Goal: Information Seeking & Learning: Check status

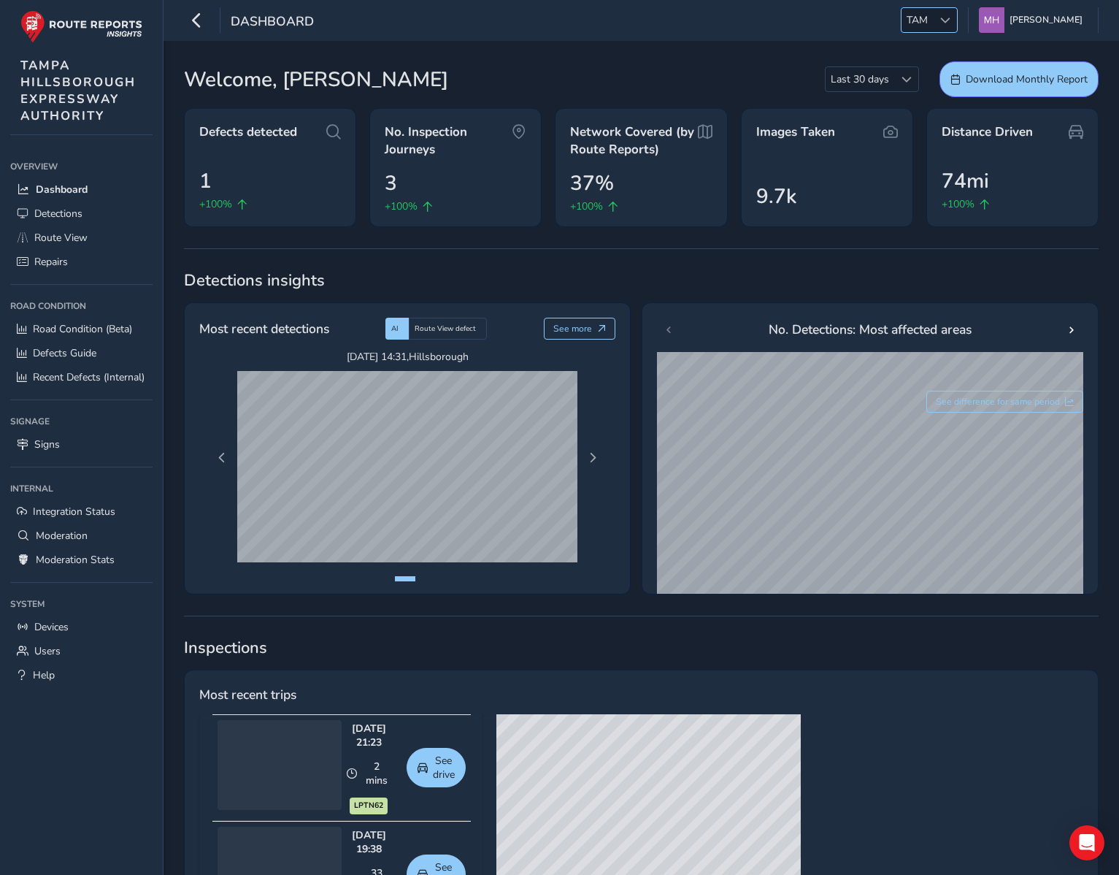
click at [933, 21] on span "TAM" at bounding box center [917, 20] width 31 height 24
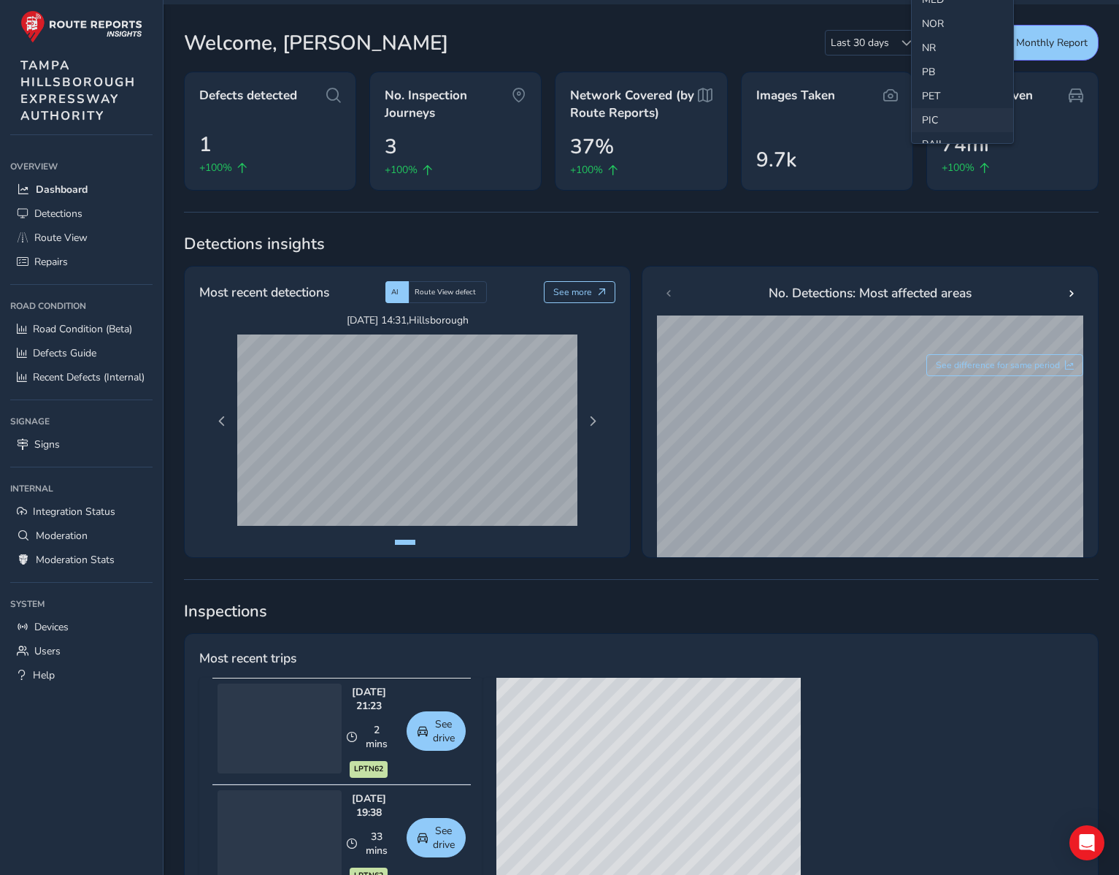
scroll to position [461, 0]
click at [937, 61] on li "NR" at bounding box center [962, 59] width 101 height 24
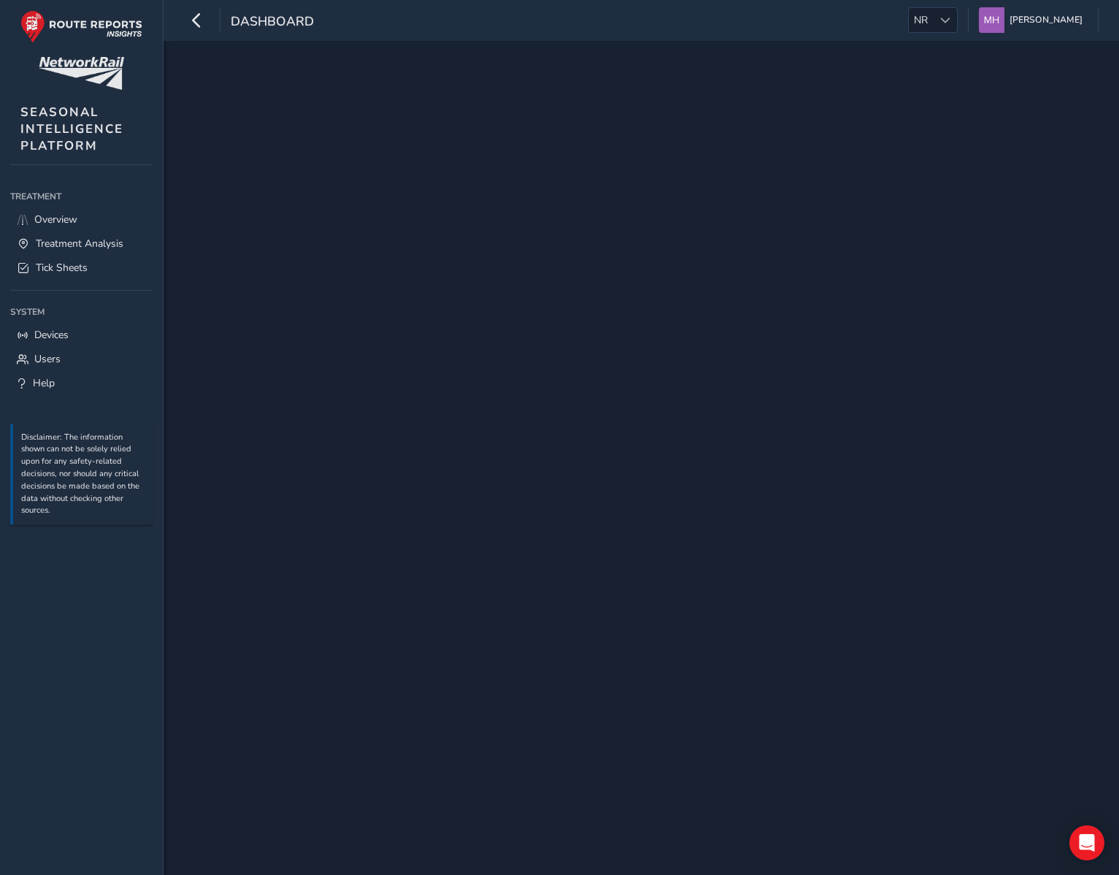
scroll to position [0, 0]
click at [53, 267] on span "Sites Requiring Review" at bounding box center [88, 268] width 104 height 14
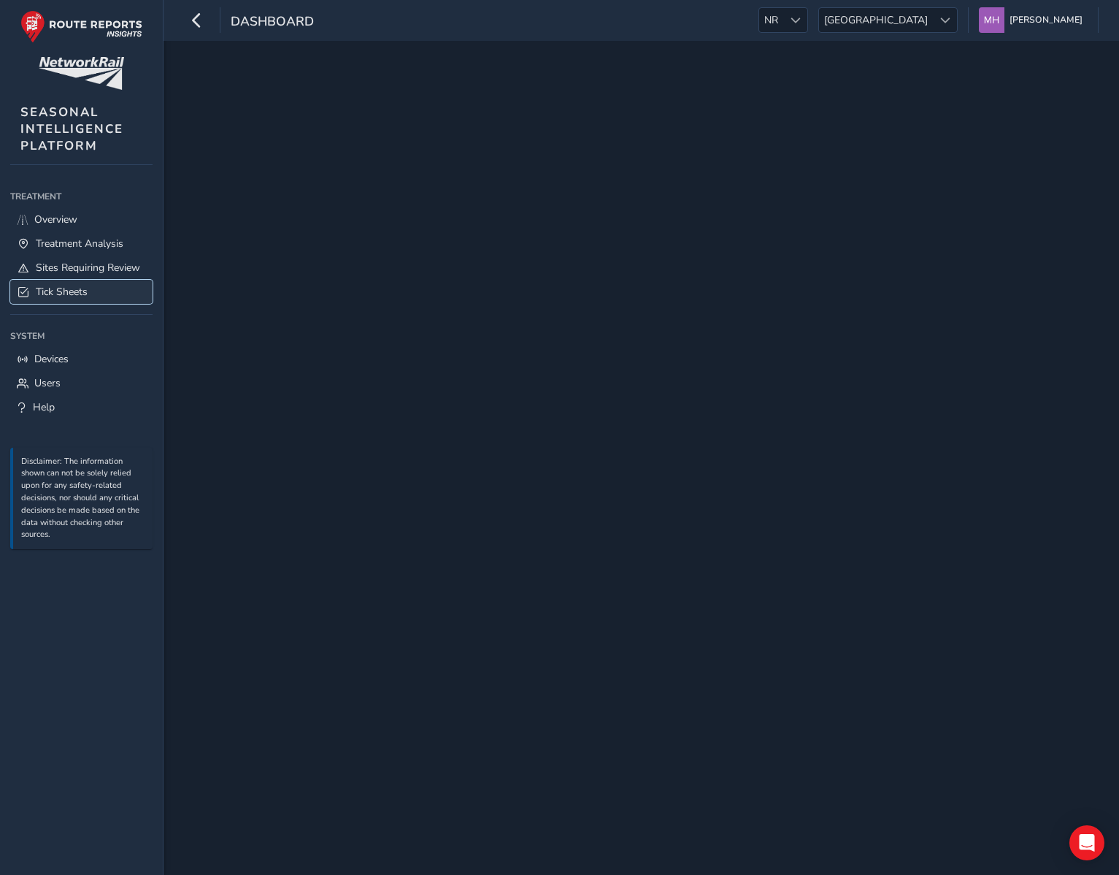
click at [54, 288] on span "Tick Sheets" at bounding box center [62, 292] width 52 height 14
click at [70, 293] on span "Tick Sheets" at bounding box center [62, 292] width 52 height 14
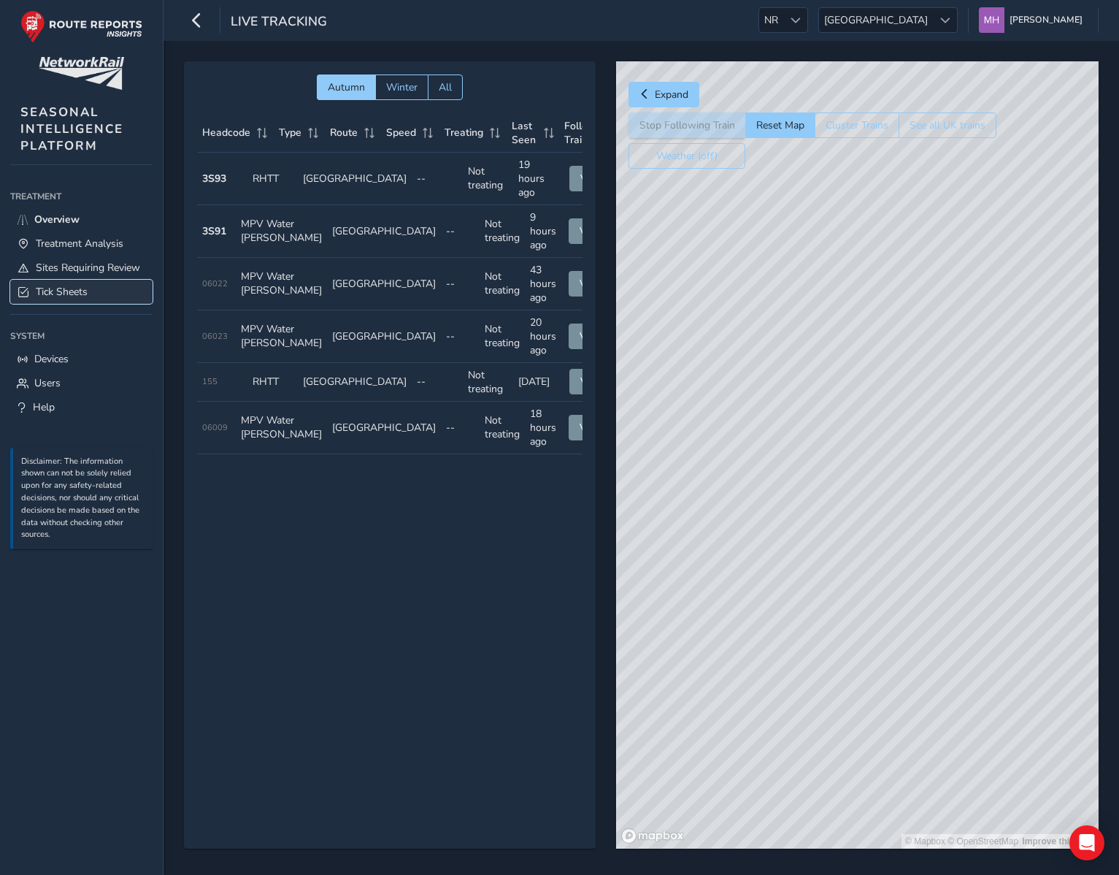
click at [74, 293] on span "Tick Sheets" at bounding box center [62, 292] width 52 height 14
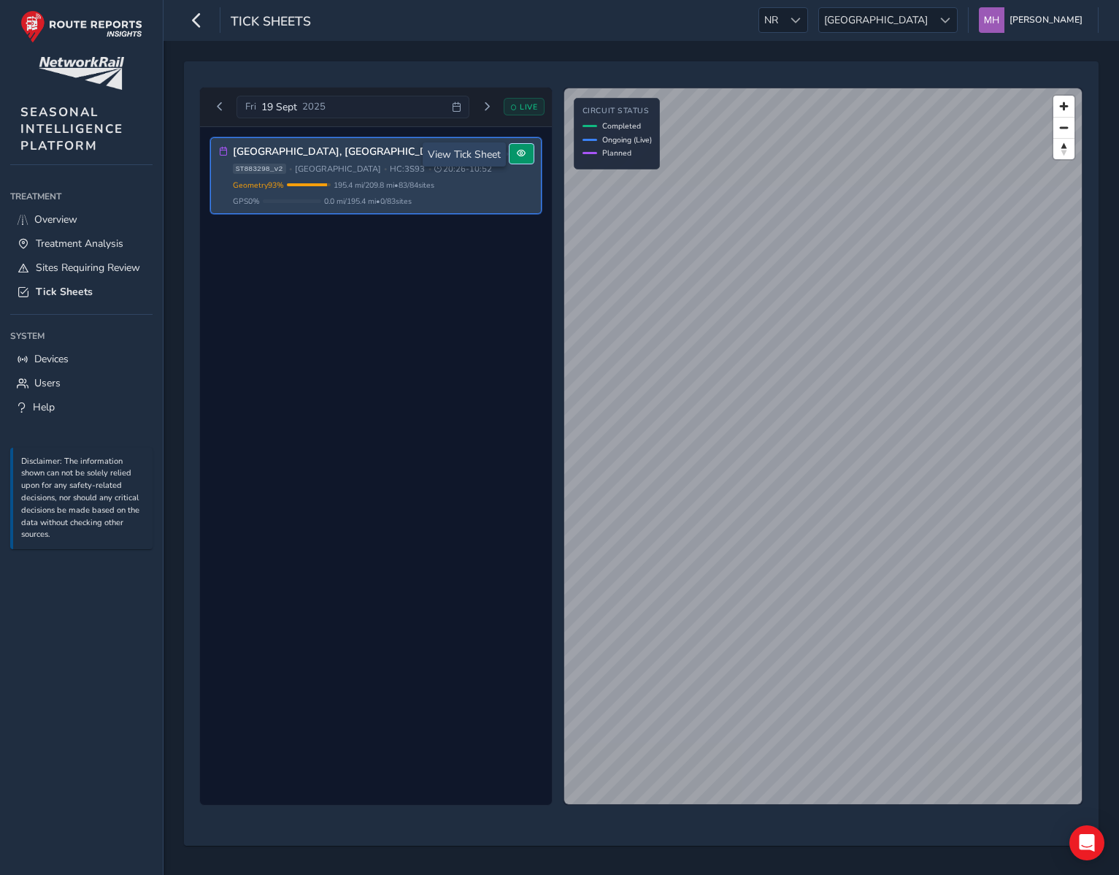
click at [528, 159] on button at bounding box center [522, 154] width 24 height 20
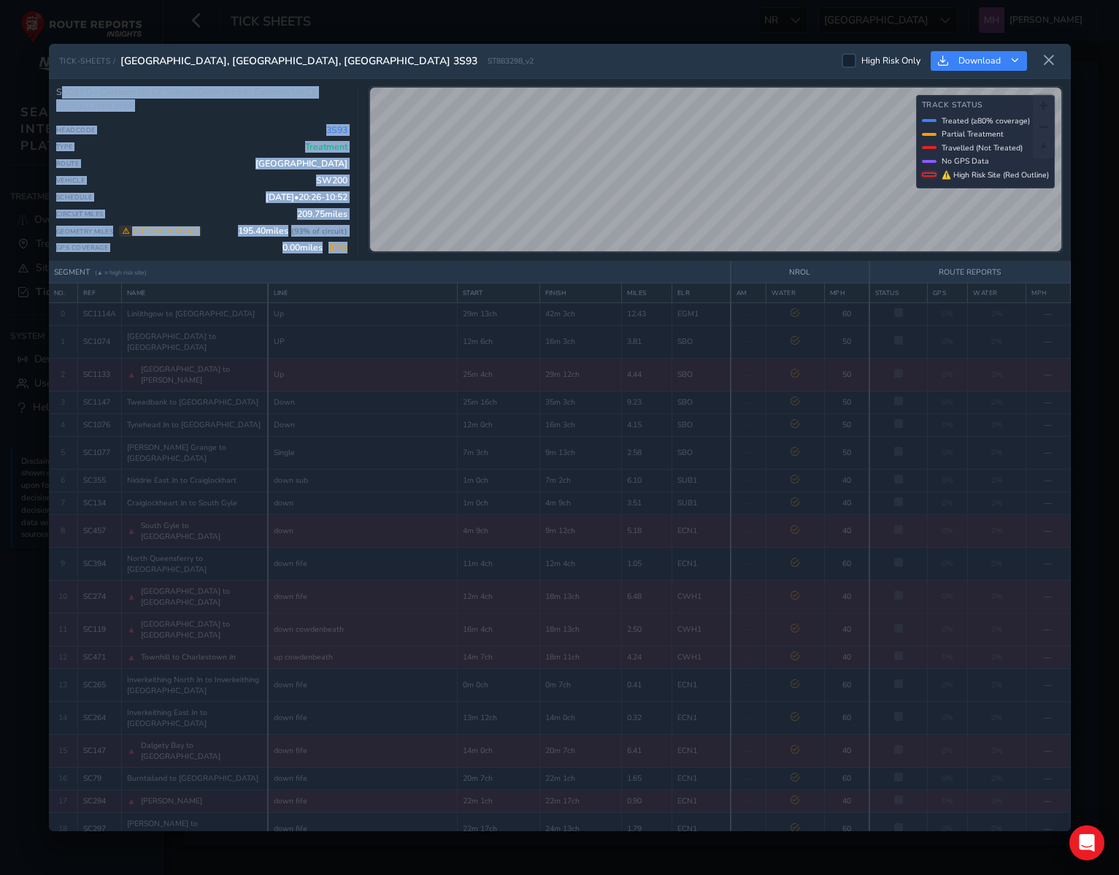
drag, startPoint x: 347, startPoint y: 255, endPoint x: 60, endPoint y: 91, distance: 330.8
click at [60, 91] on div "SC03 FO - Carstairs Up CE Sidings Crane area to Carstairs Up CE Sidings Crane a…" at bounding box center [560, 170] width 1022 height 182
click at [199, 142] on div "Type Treatment" at bounding box center [201, 147] width 291 height 12
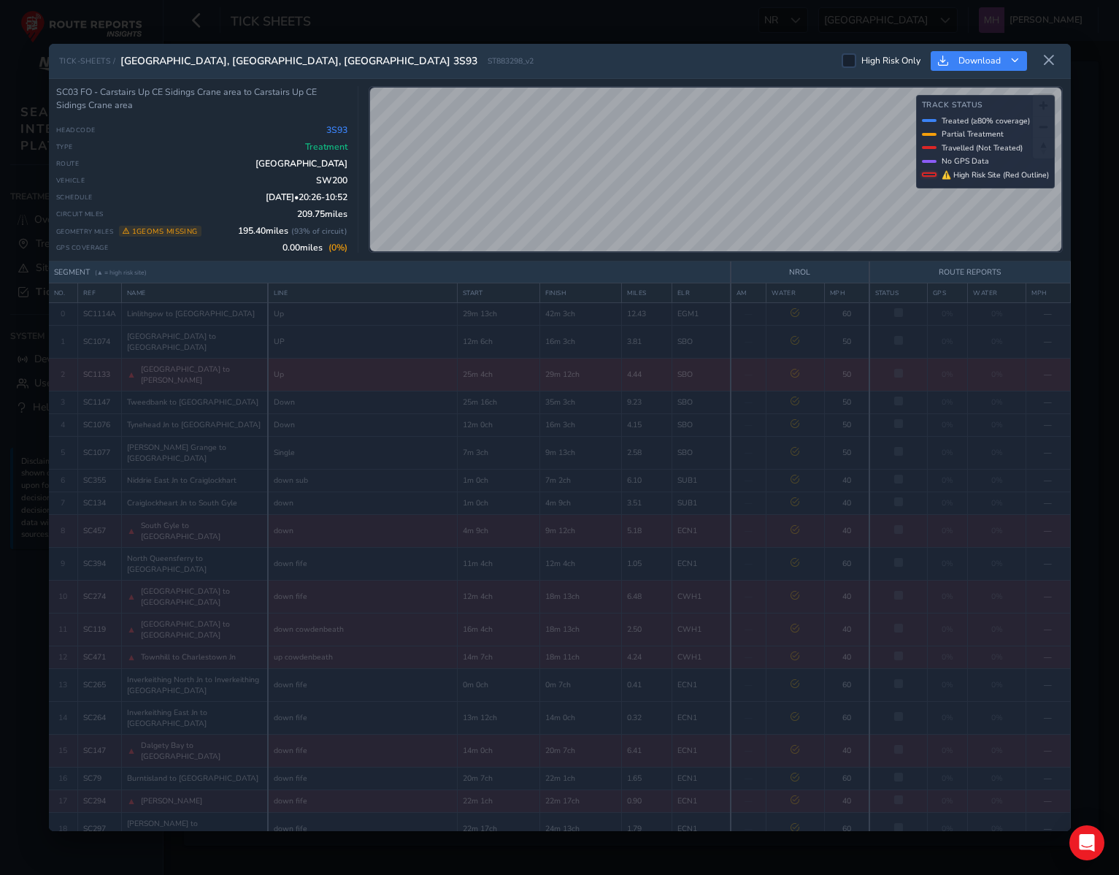
click at [320, 361] on td "Up" at bounding box center [363, 374] width 190 height 33
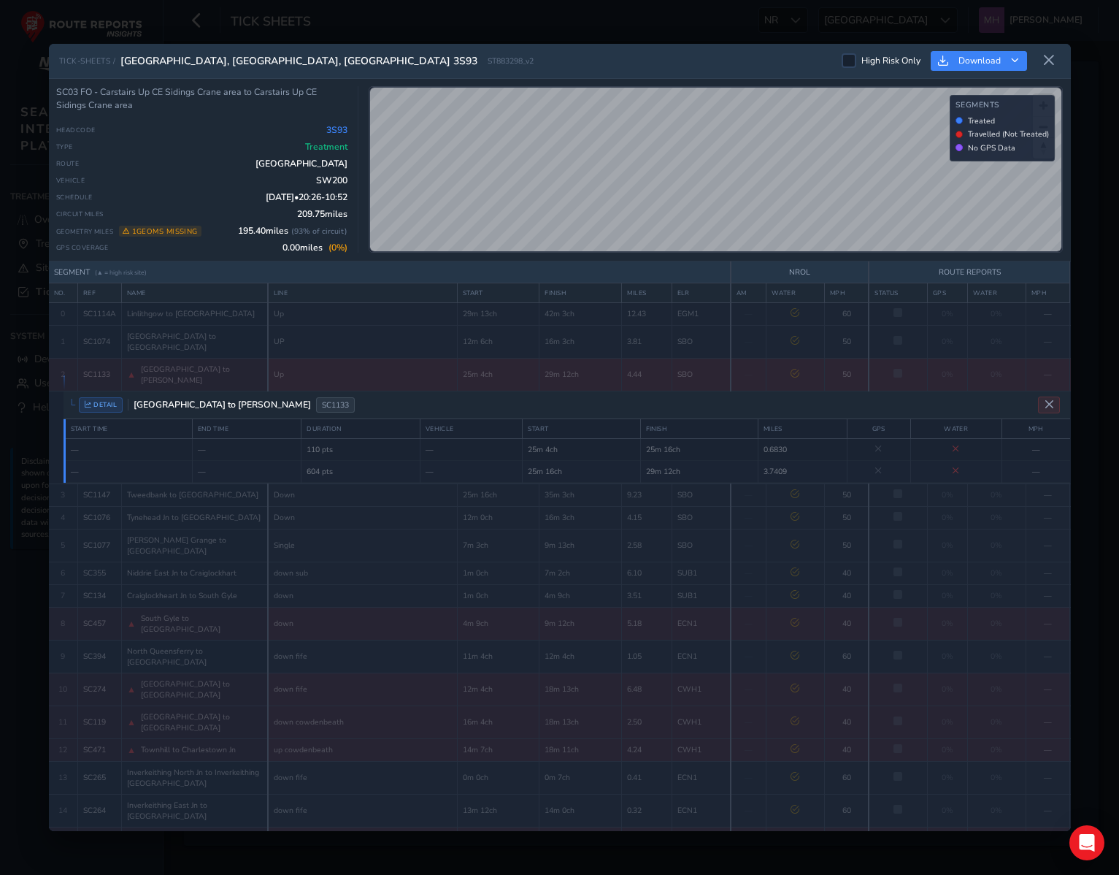
click at [334, 361] on td "Up" at bounding box center [363, 374] width 190 height 33
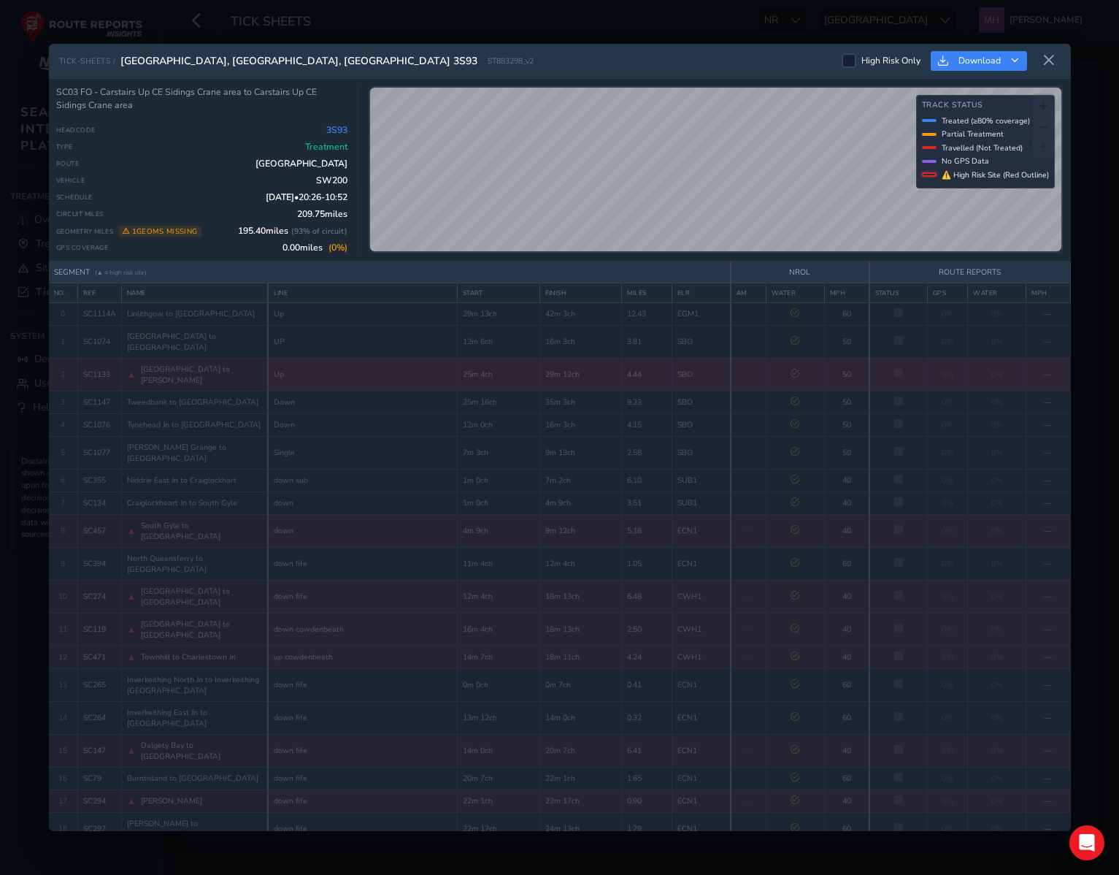
click at [334, 361] on td "Up" at bounding box center [363, 374] width 190 height 33
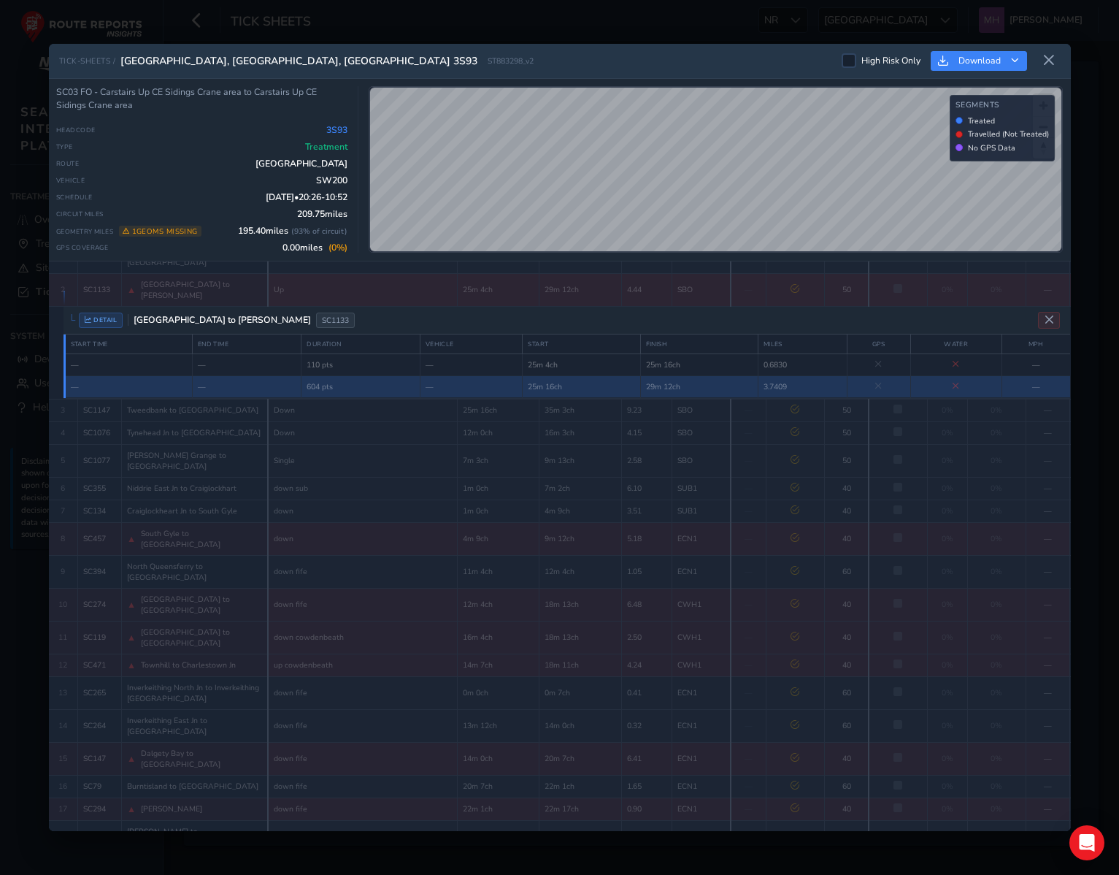
scroll to position [85, 0]
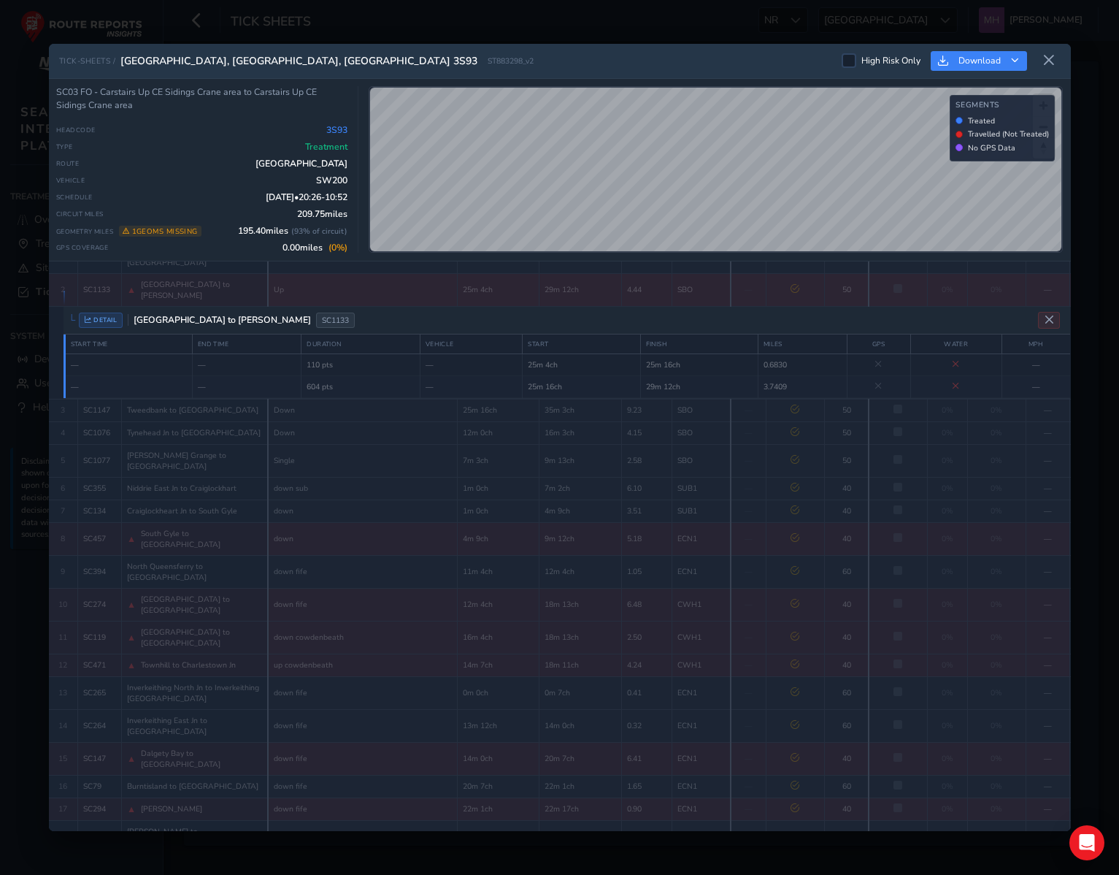
click at [339, 277] on td "Up" at bounding box center [363, 289] width 190 height 33
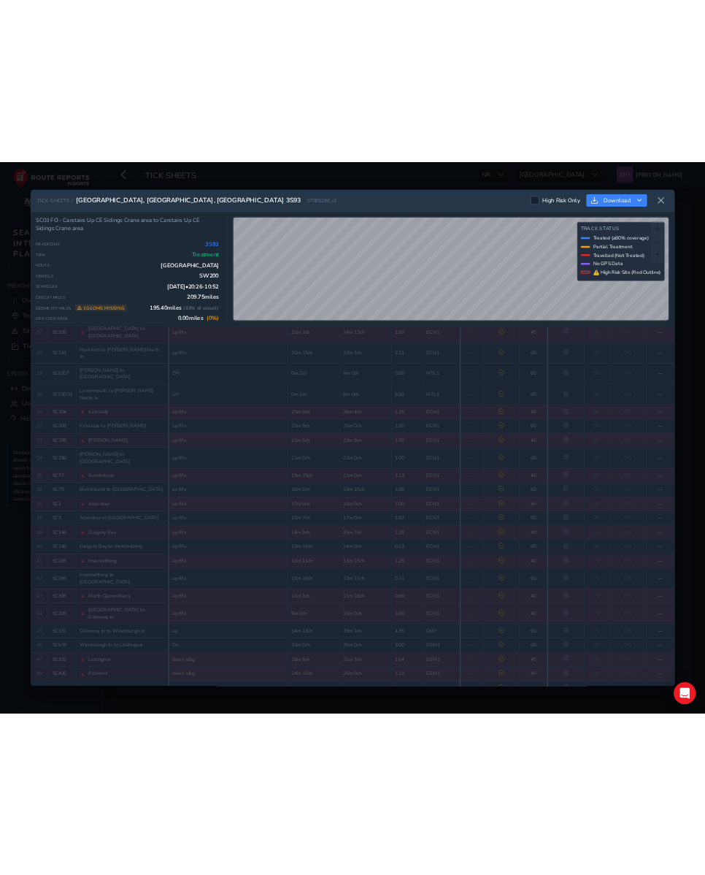
scroll to position [834, 0]
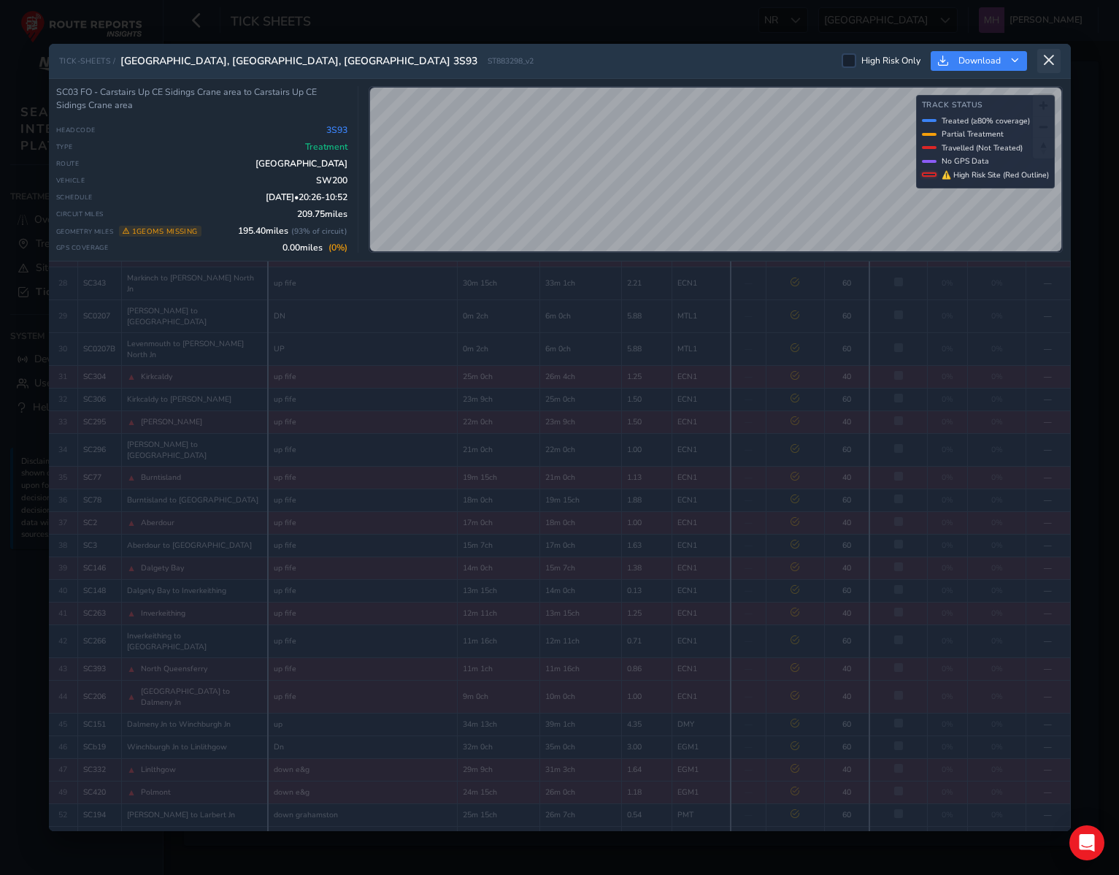
click at [1045, 66] on button at bounding box center [1048, 61] width 23 height 24
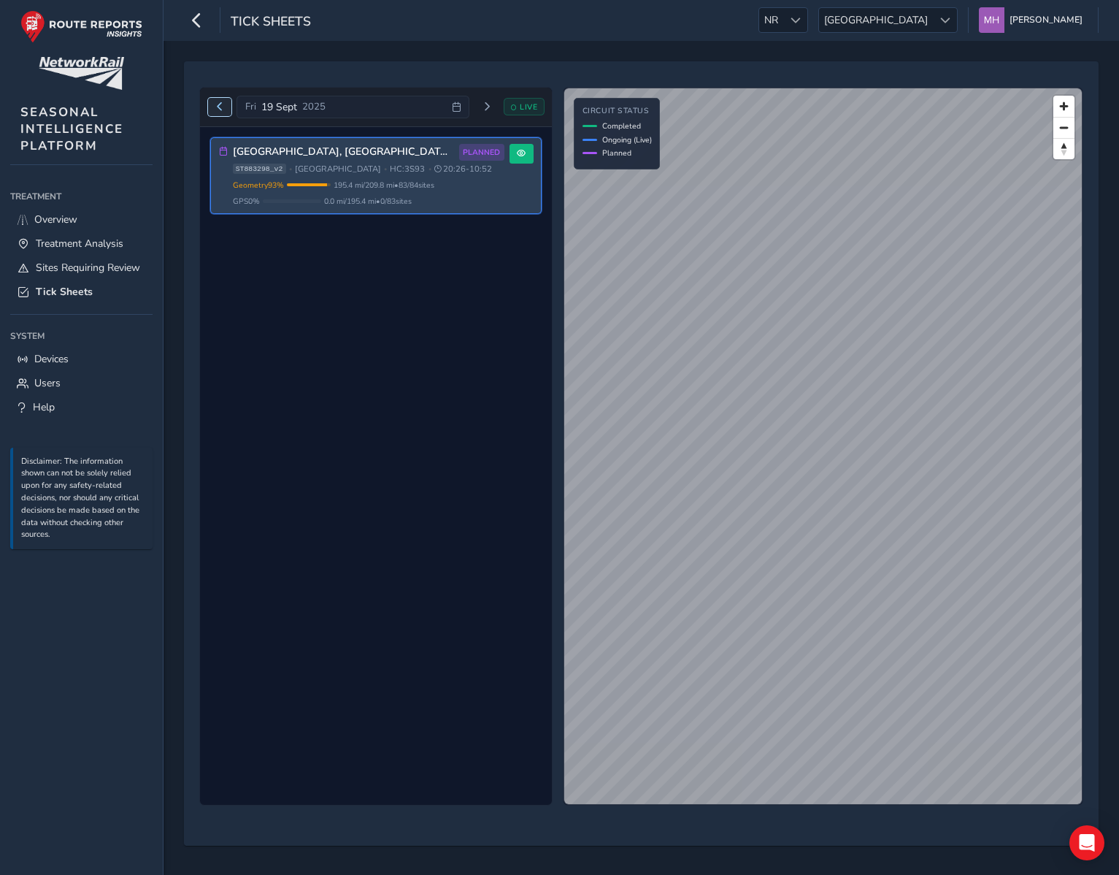
click at [220, 109] on span "Previous day" at bounding box center [219, 106] width 9 height 9
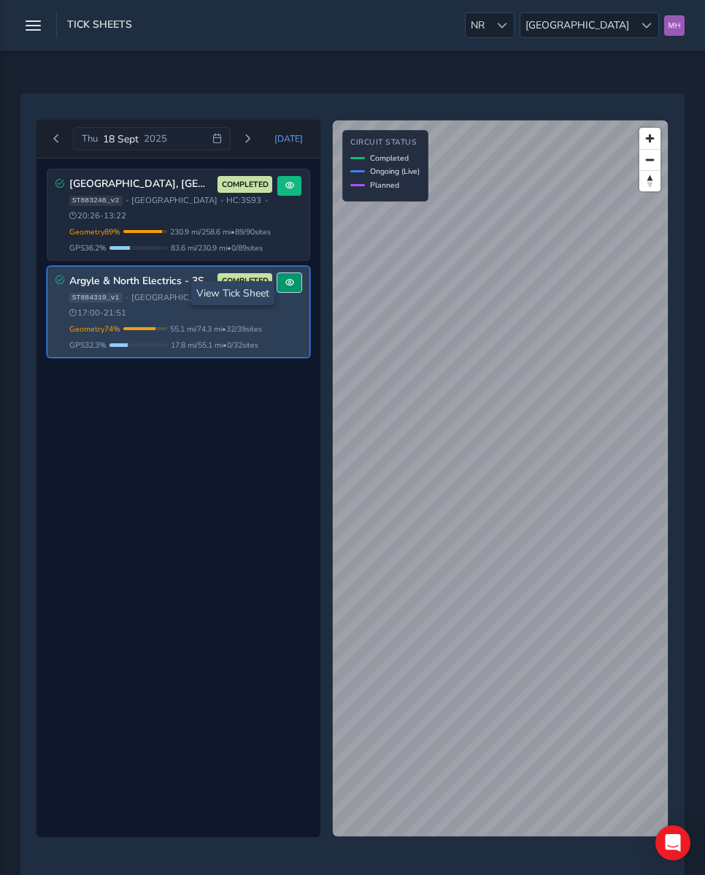
click at [293, 287] on span at bounding box center [289, 282] width 9 height 9
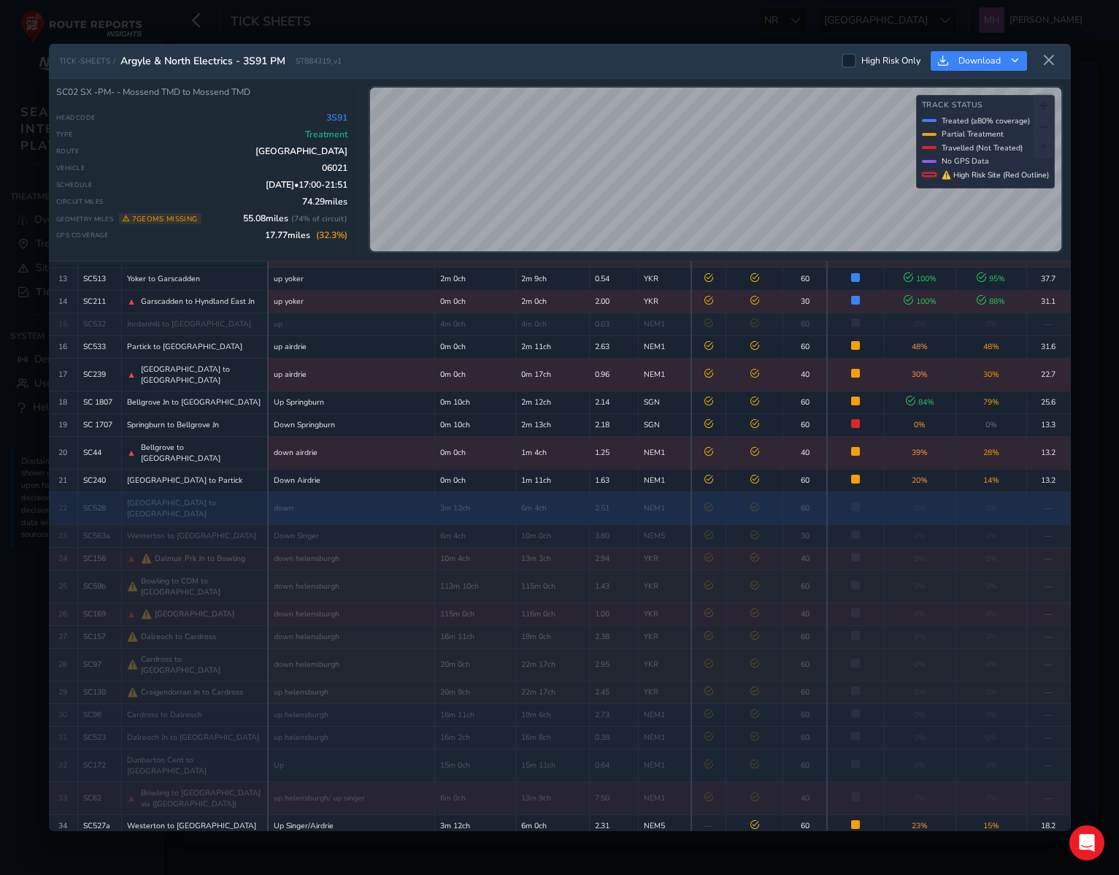
scroll to position [410, 0]
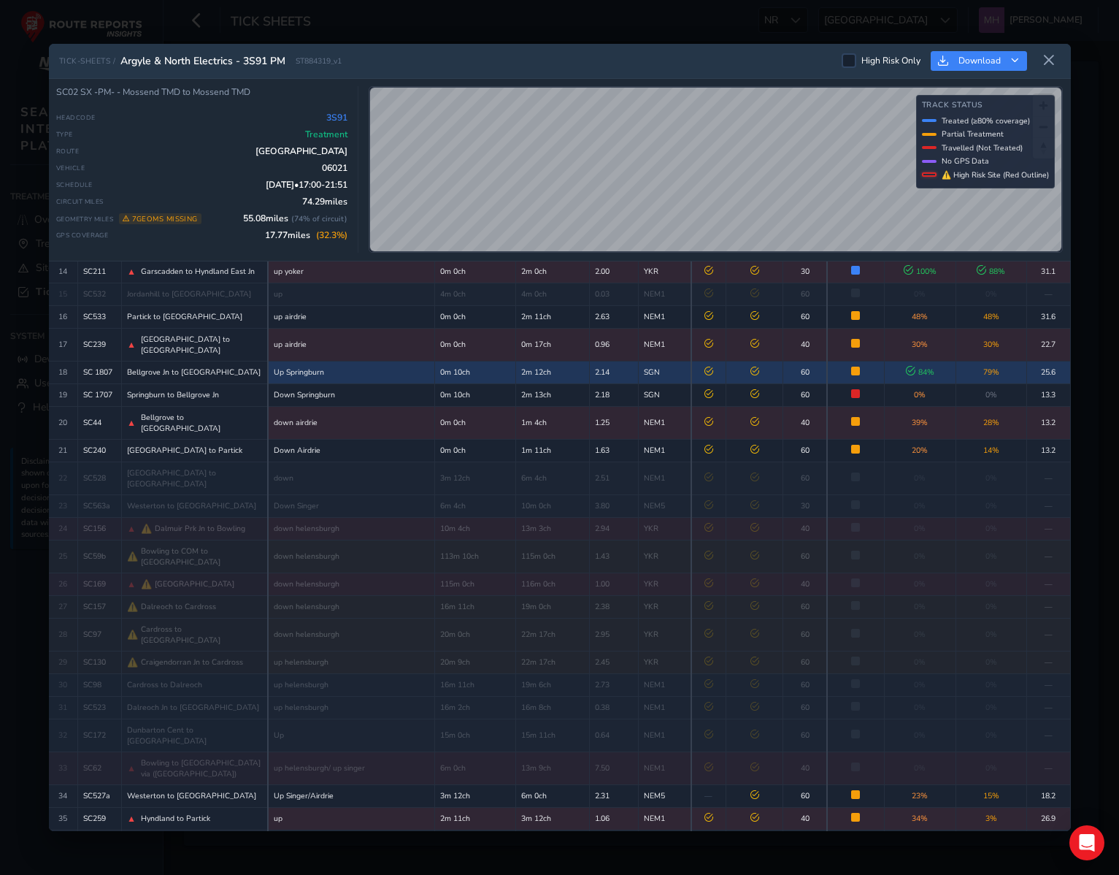
click at [85, 361] on td "SC 1807" at bounding box center [100, 372] width 44 height 23
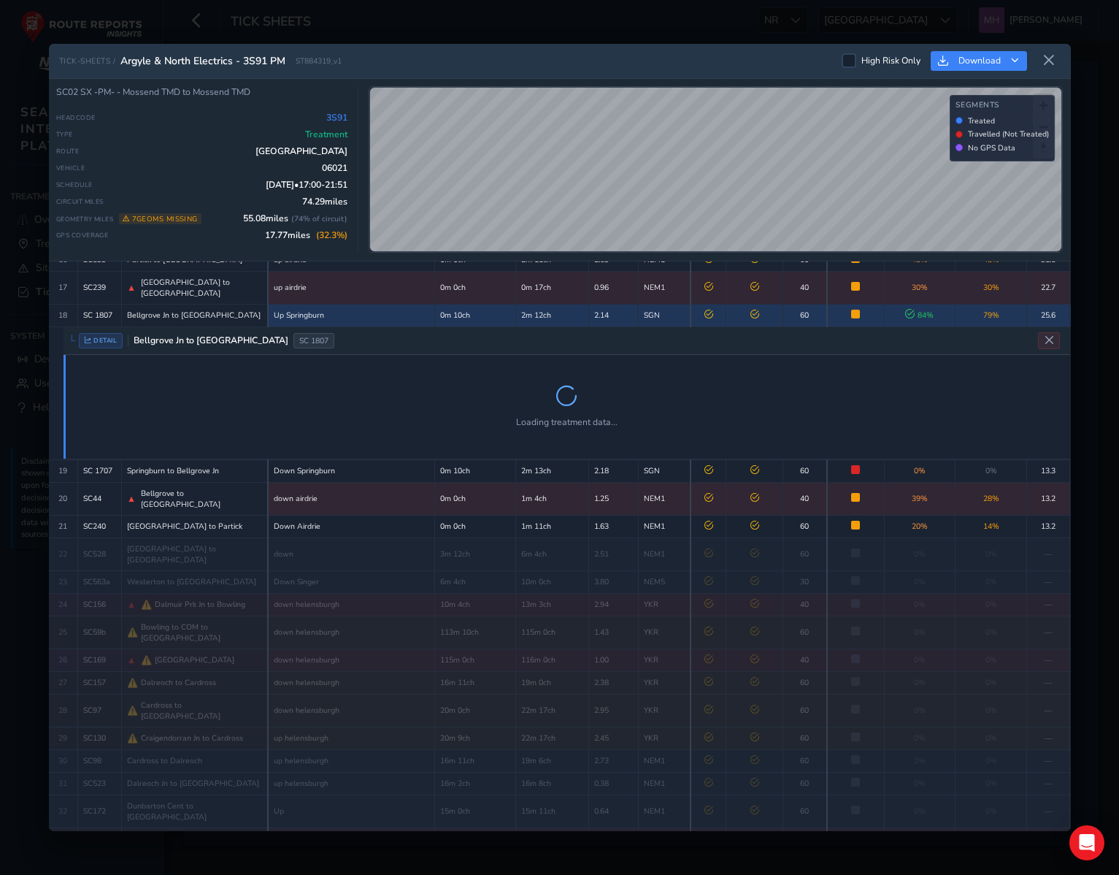
scroll to position [476, 0]
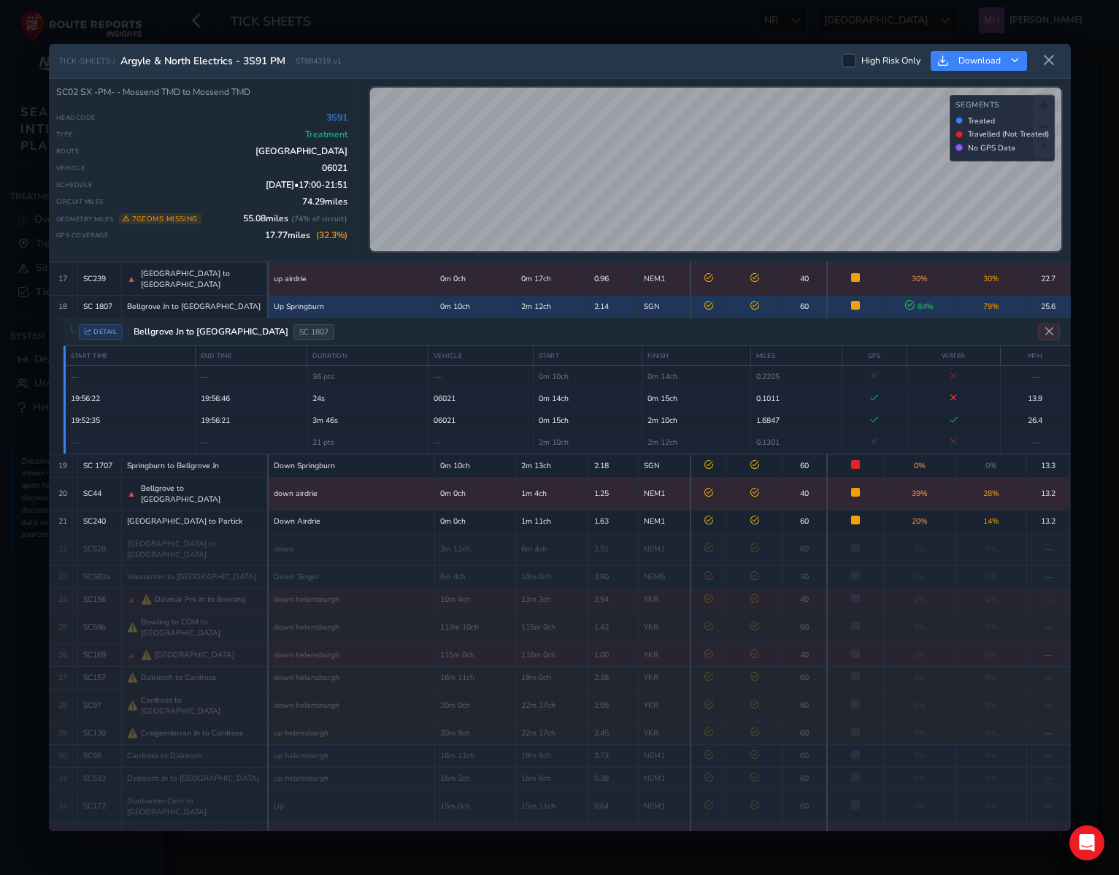
click at [94, 295] on td "SC 1807" at bounding box center [100, 306] width 44 height 23
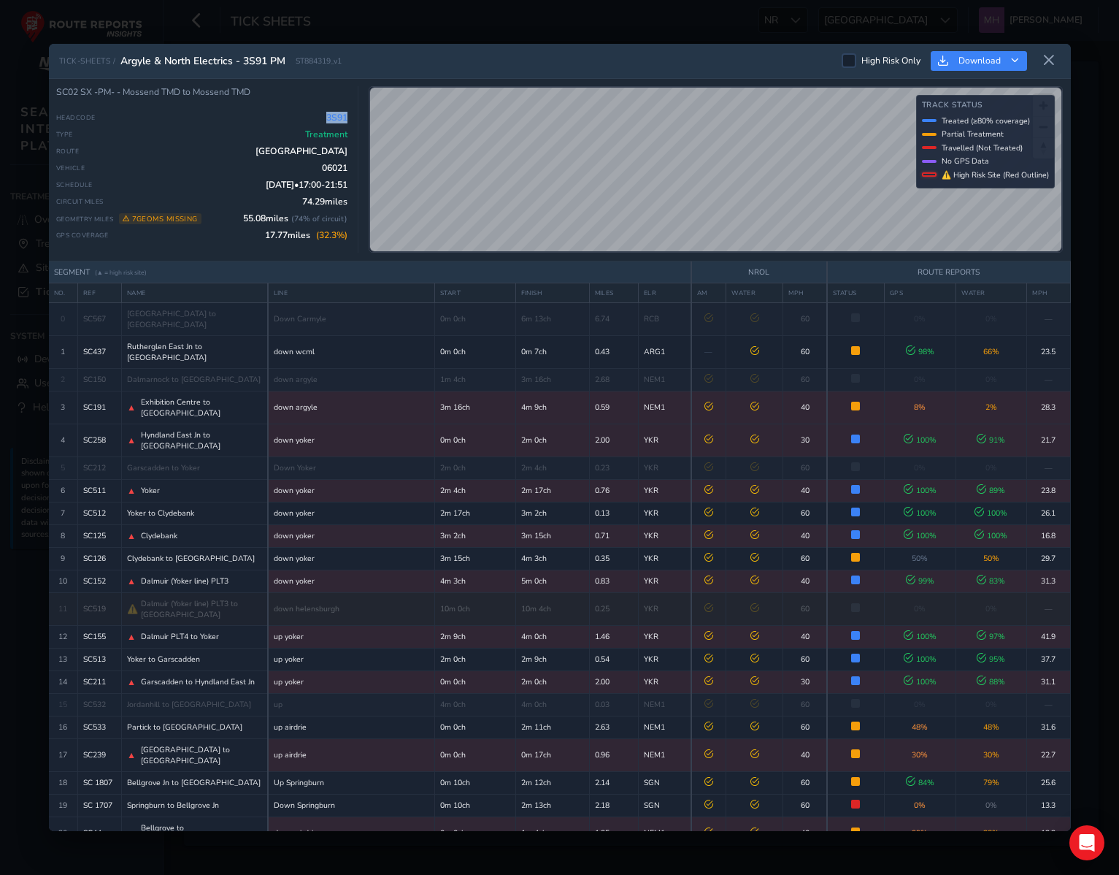
drag, startPoint x: 346, startPoint y: 116, endPoint x: 315, endPoint y: 116, distance: 31.4
click at [315, 116] on div "Headcode 3S91" at bounding box center [201, 118] width 291 height 12
click at [338, 116] on span "3S91" at bounding box center [336, 118] width 21 height 12
click at [333, 168] on span "06021" at bounding box center [335, 168] width 26 height 12
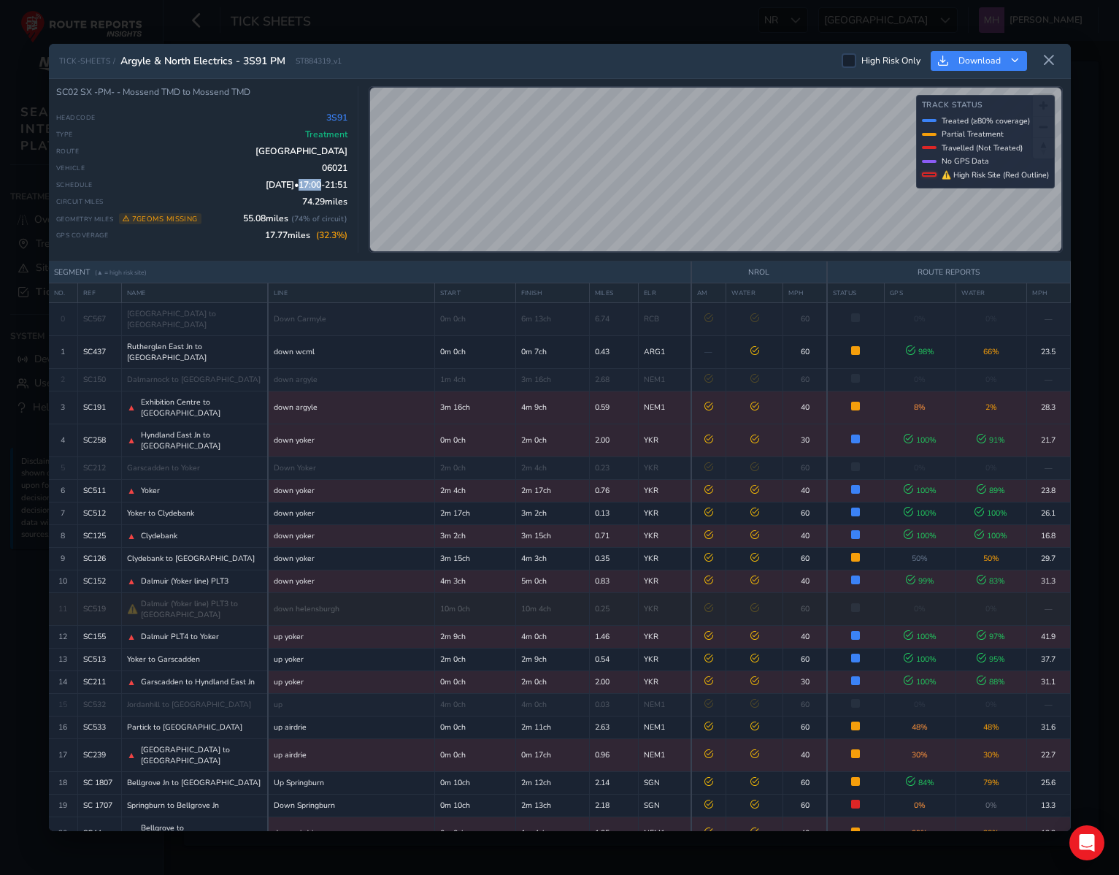
drag, startPoint x: 293, startPoint y: 187, endPoint x: 313, endPoint y: 188, distance: 19.7
click at [313, 188] on span "18 Sept 25 • 17:00 - 21:51" at bounding box center [307, 185] width 82 height 12
drag, startPoint x: 322, startPoint y: 189, endPoint x: 347, endPoint y: 189, distance: 24.8
click at [347, 189] on span "18 Sept 25 • 17:00 - 21:51" at bounding box center [307, 185] width 82 height 12
drag, startPoint x: 264, startPoint y: 242, endPoint x: 350, endPoint y: 243, distance: 86.1
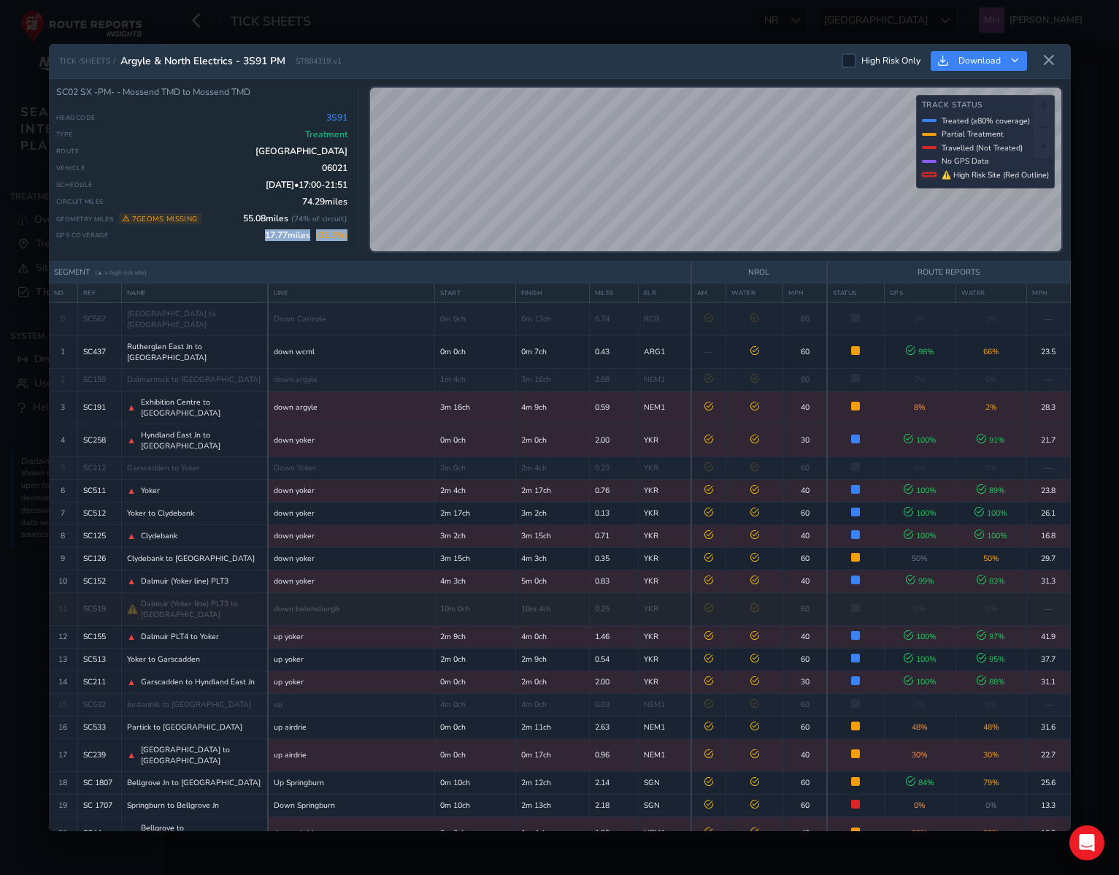
click at [350, 243] on div "SC02 SX -PM- - Mossend TMD to Mossend TMD Headcode 3S91 Type Treatment Route Sc…" at bounding box center [207, 169] width 302 height 166
click at [340, 239] on span "( 32.3 %)" at bounding box center [331, 235] width 31 height 12
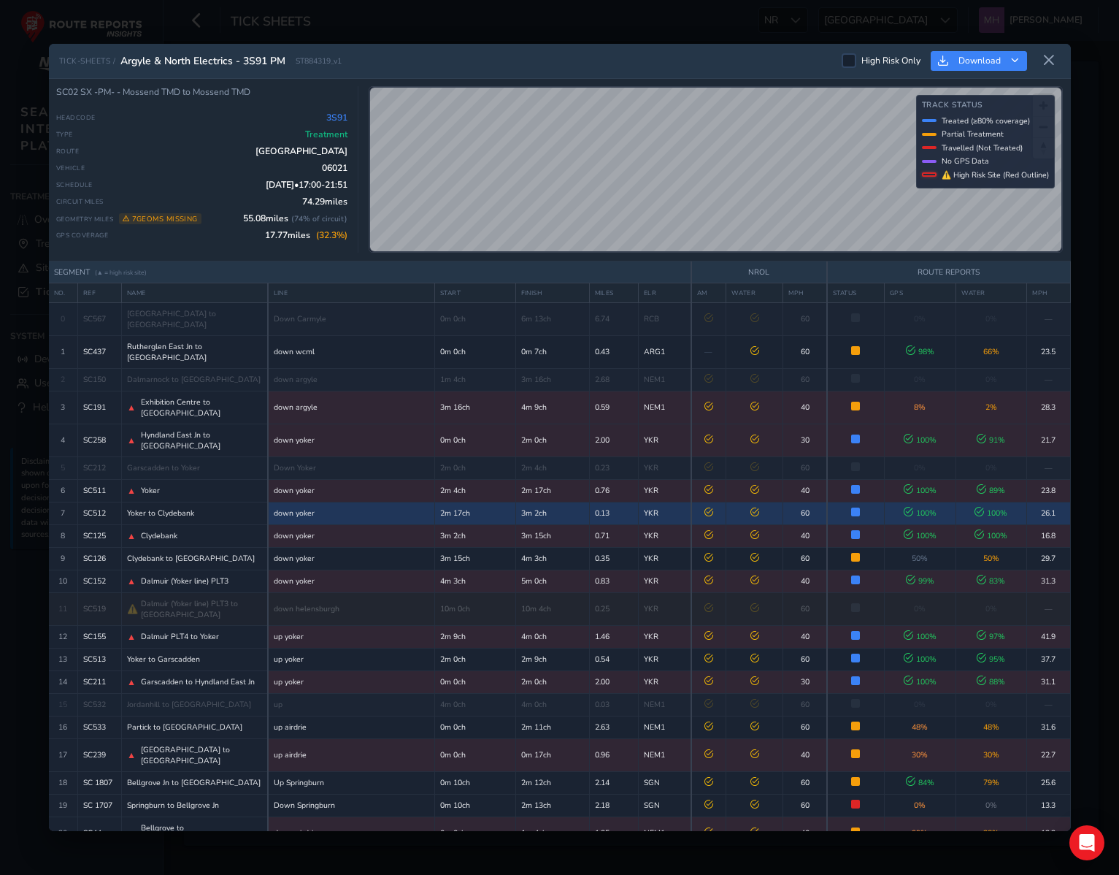
click at [531, 502] on td "3m 2ch" at bounding box center [552, 513] width 74 height 23
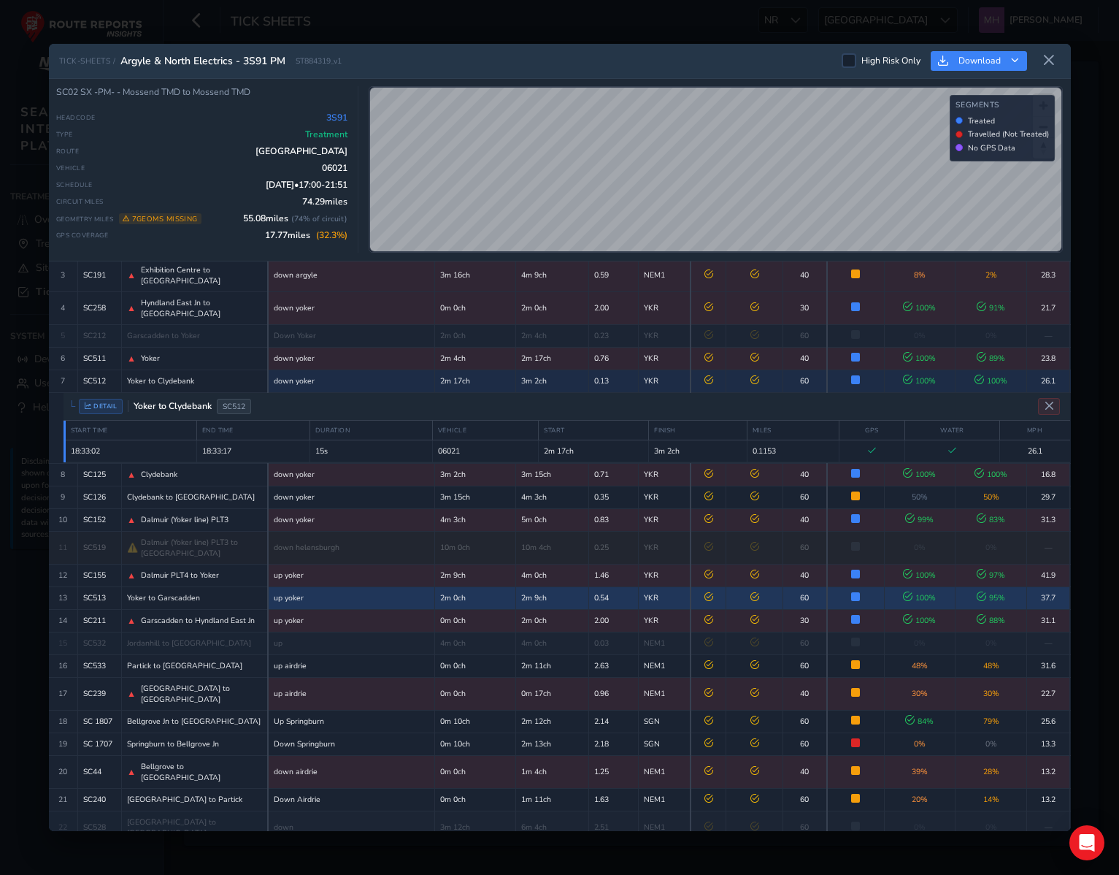
scroll to position [130, 0]
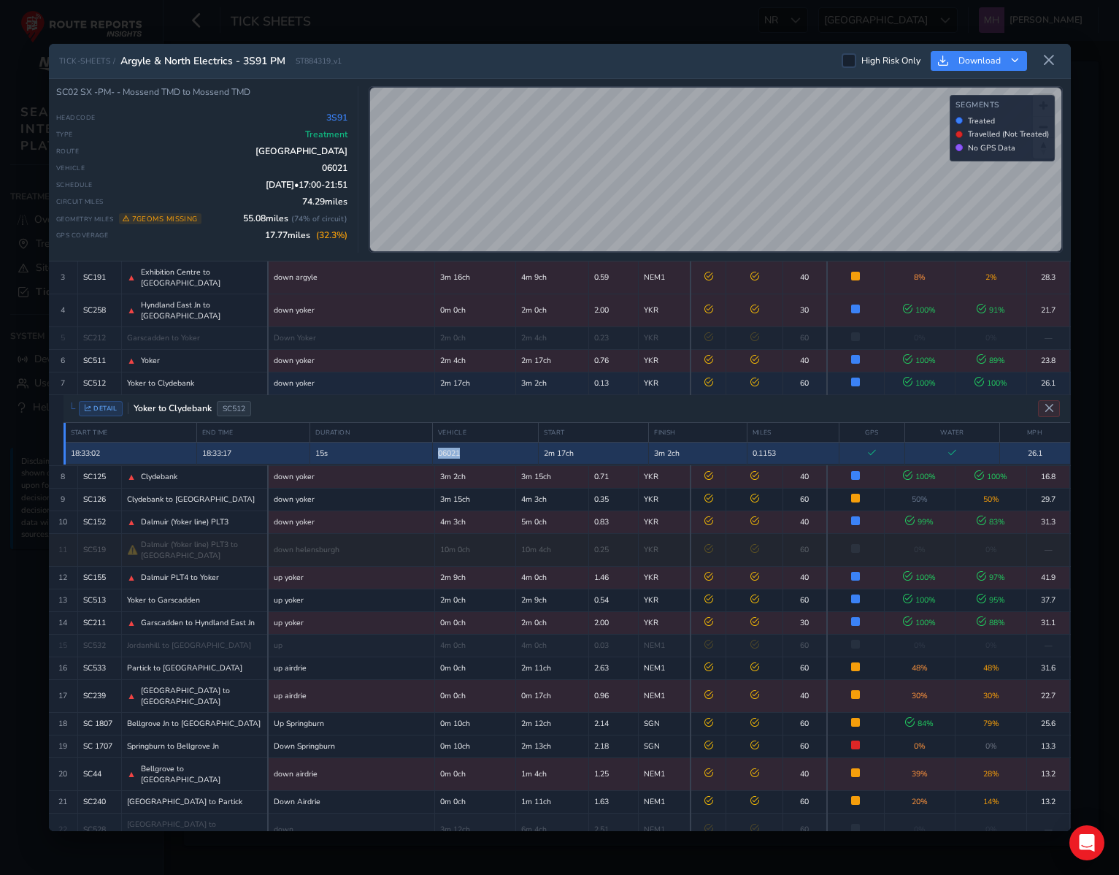
drag, startPoint x: 469, startPoint y: 430, endPoint x: 421, endPoint y: 430, distance: 47.4
click at [421, 442] on tr "18:33:02 18:33:17 15s 06021 2m 17ch 3m 2ch 0.1153 26.1" at bounding box center [567, 453] width 1006 height 22
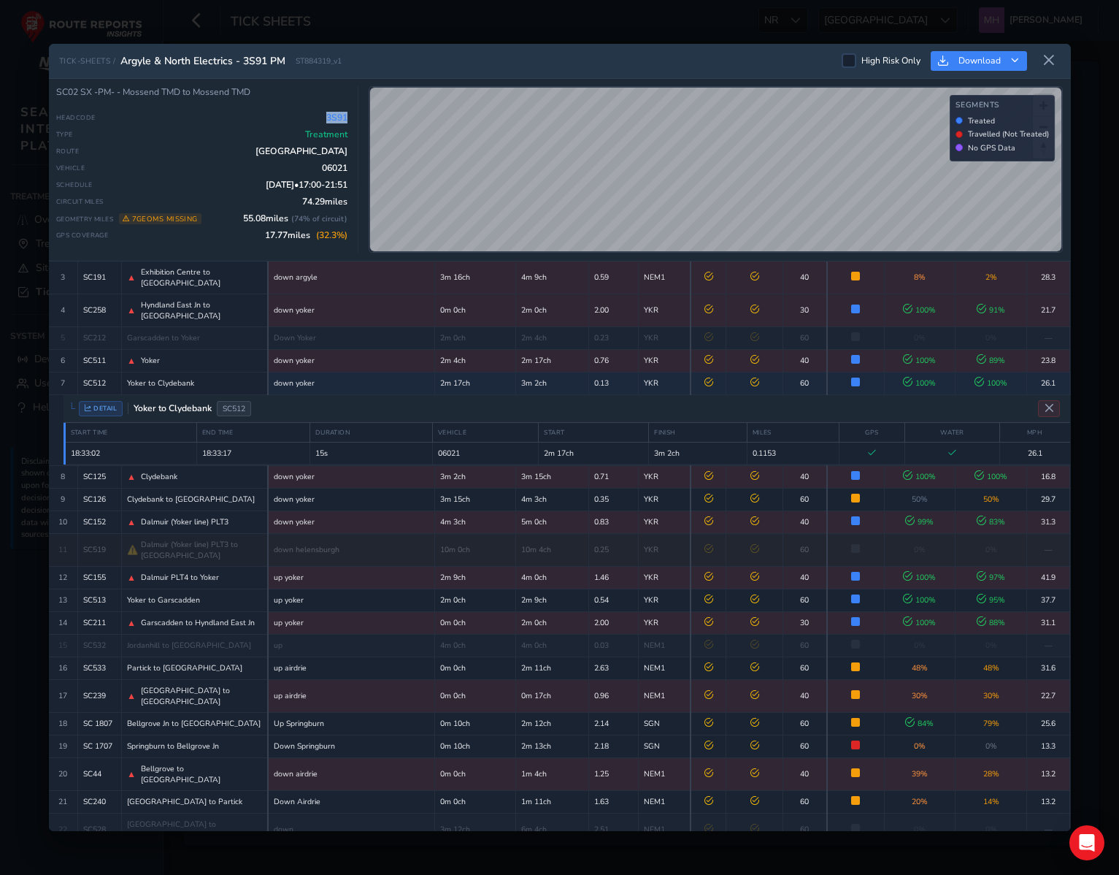
drag, startPoint x: 325, startPoint y: 121, endPoint x: 347, endPoint y: 121, distance: 21.9
click at [347, 121] on div "Headcode 3S91" at bounding box center [201, 118] width 291 height 12
click at [315, 185] on span "18 Sept 25 • 17:00 - 21:51" at bounding box center [307, 185] width 82 height 12
click at [704, 61] on icon at bounding box center [1048, 60] width 13 height 13
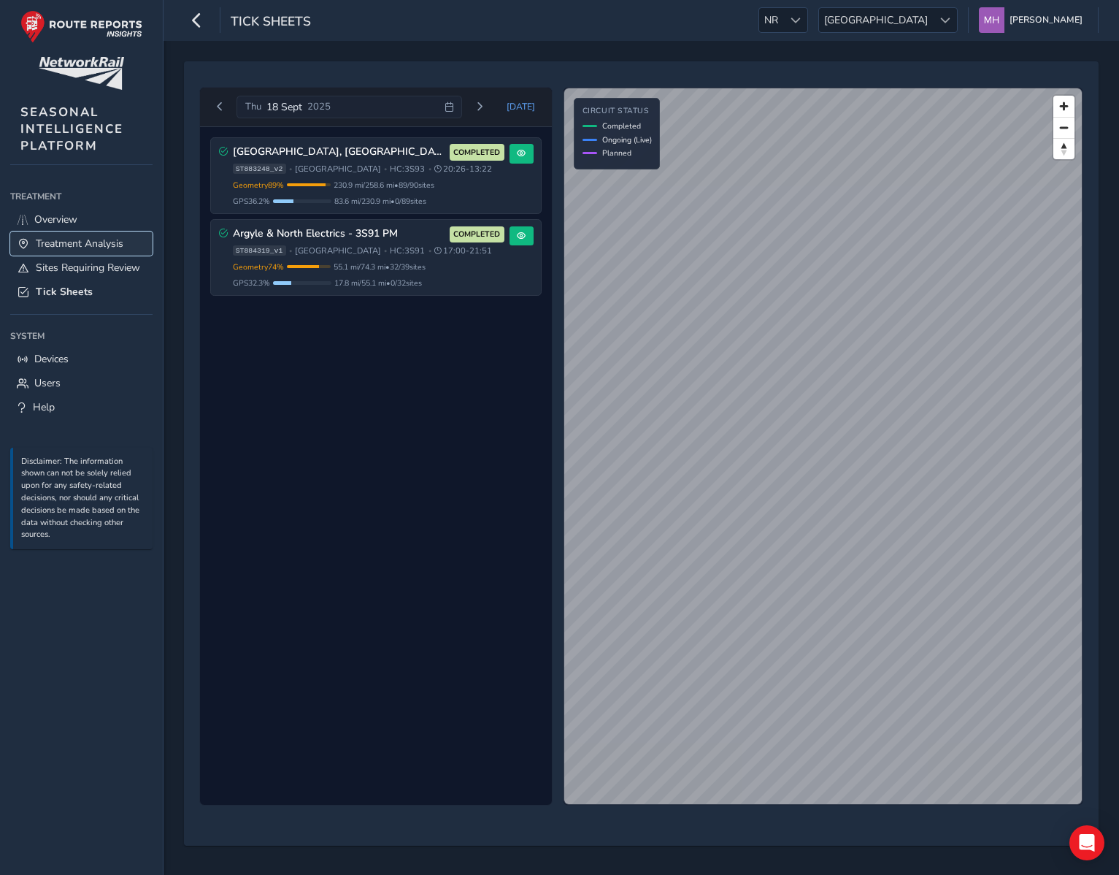
click at [99, 243] on span "Treatment Analysis" at bounding box center [80, 244] width 88 height 14
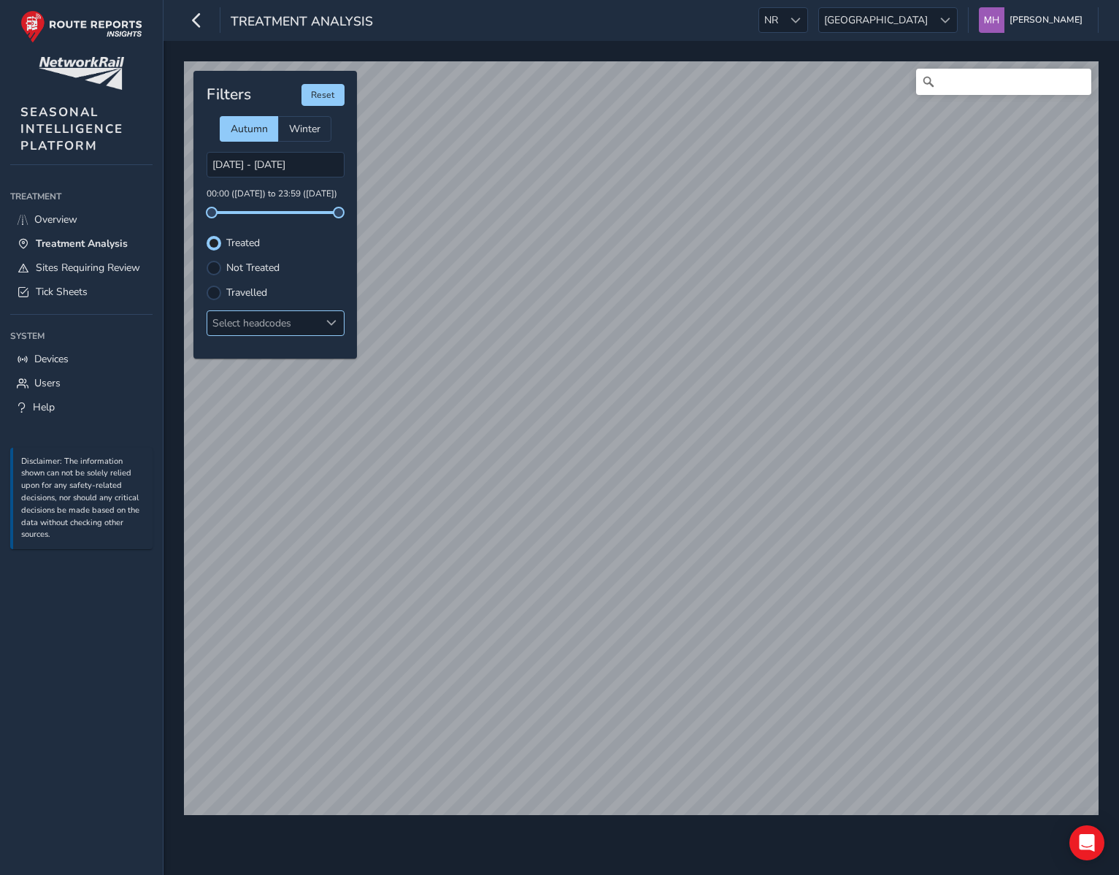
click at [293, 330] on div "Select headcodes" at bounding box center [263, 323] width 112 height 24
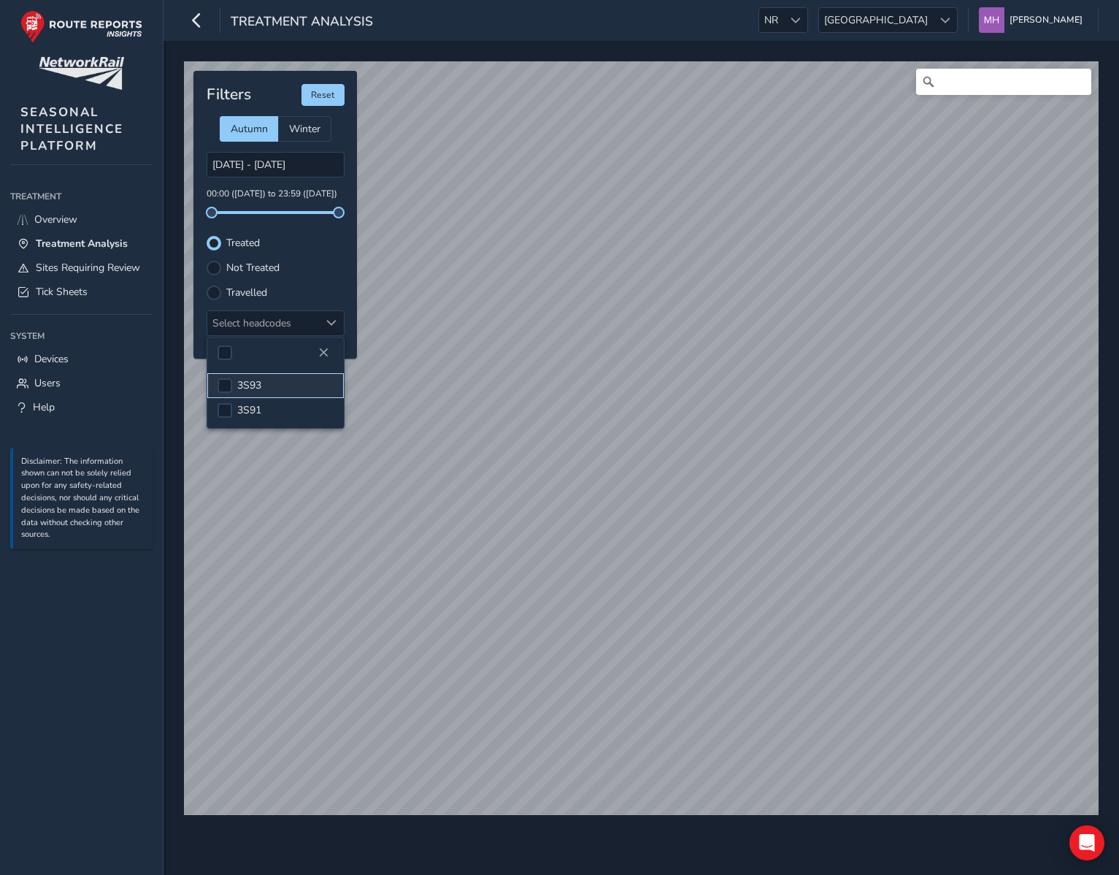
click at [245, 383] on span "3S93" at bounding box center [249, 385] width 24 height 14
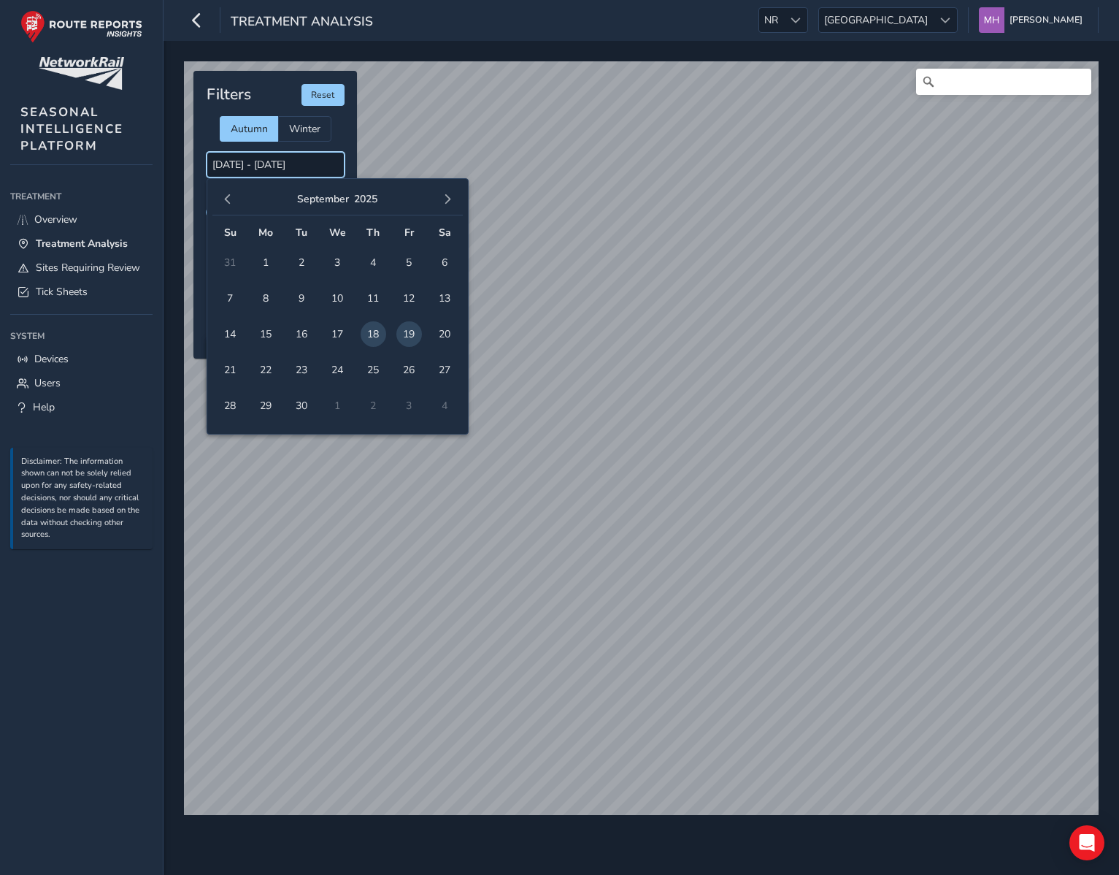
click at [278, 172] on input "18/09/2025 - 19/09/2025" at bounding box center [276, 165] width 138 height 26
click at [374, 337] on span "18" at bounding box center [374, 334] width 26 height 26
type input "18/09/2025 - 18/09/2025"
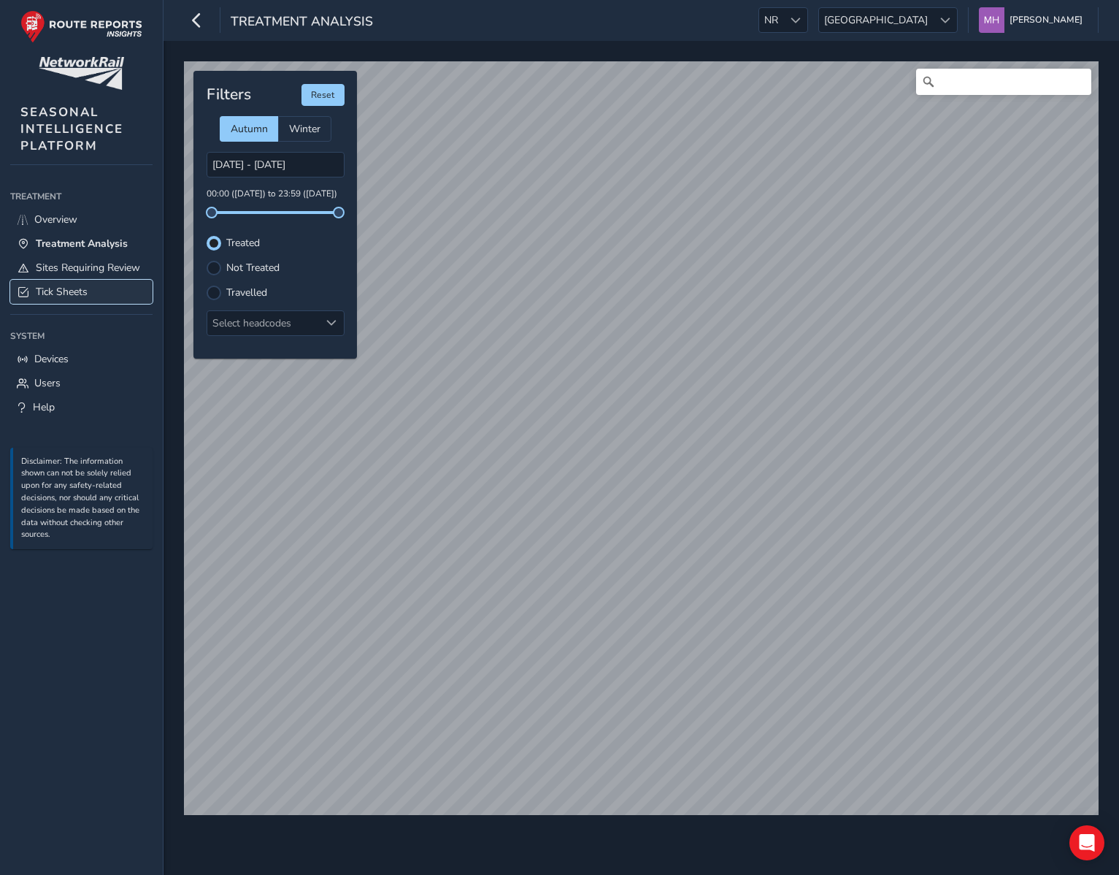
click at [64, 286] on span "Tick Sheets" at bounding box center [62, 292] width 52 height 14
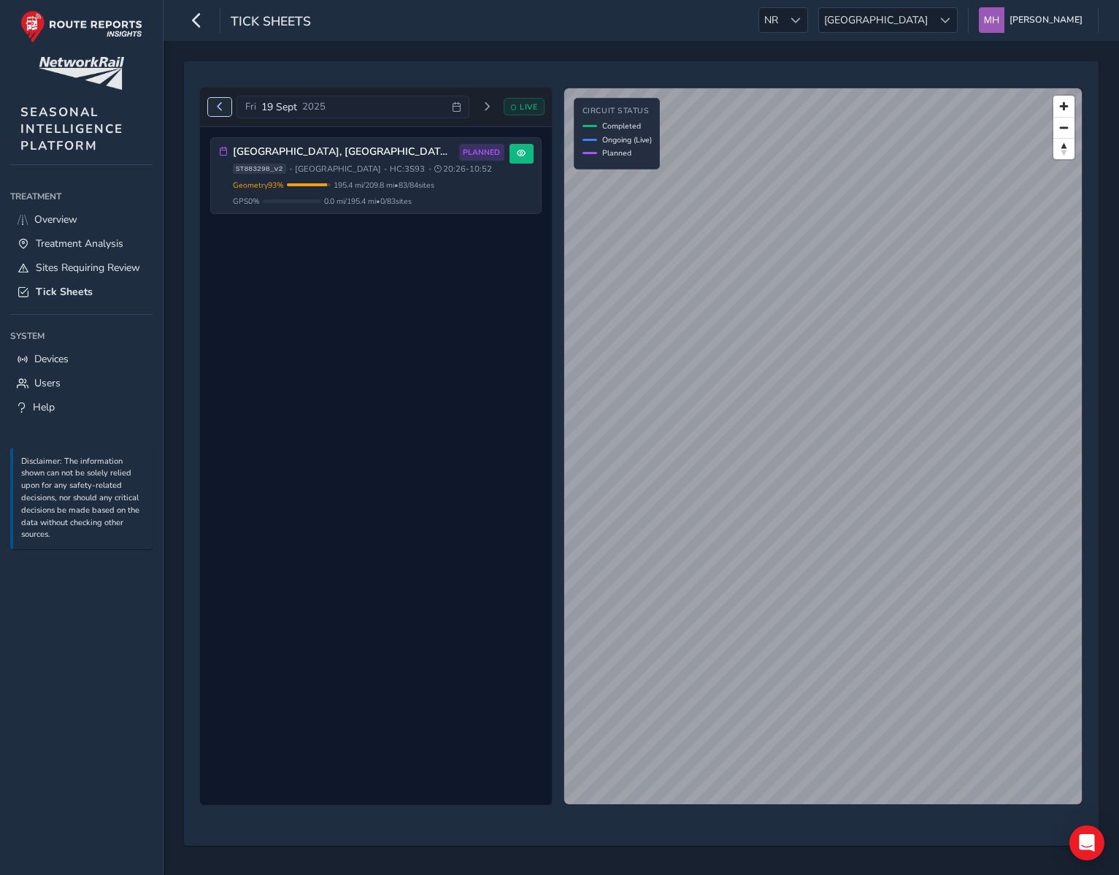
click at [222, 106] on span "Previous day" at bounding box center [219, 106] width 9 height 9
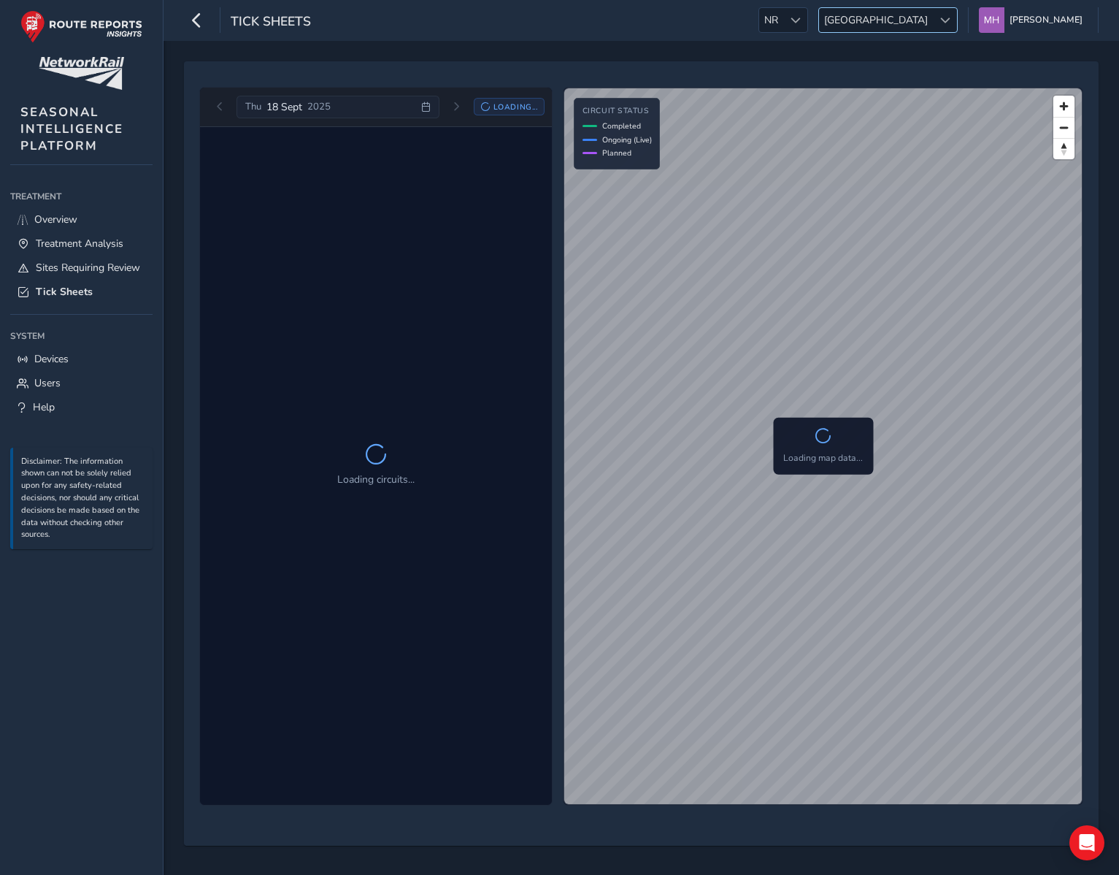
click at [919, 18] on span "[GEOGRAPHIC_DATA]" at bounding box center [876, 20] width 114 height 24
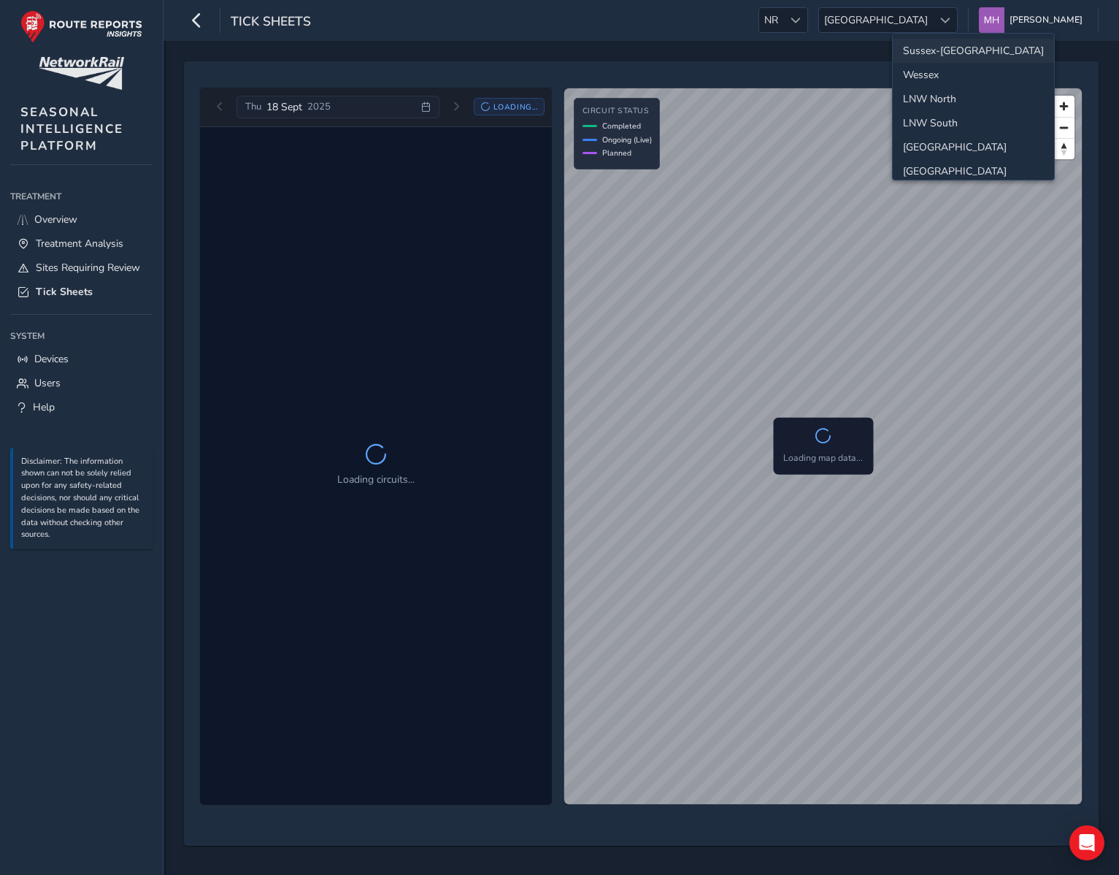
click at [926, 39] on li "Sussex-Kent" at bounding box center [973, 51] width 161 height 24
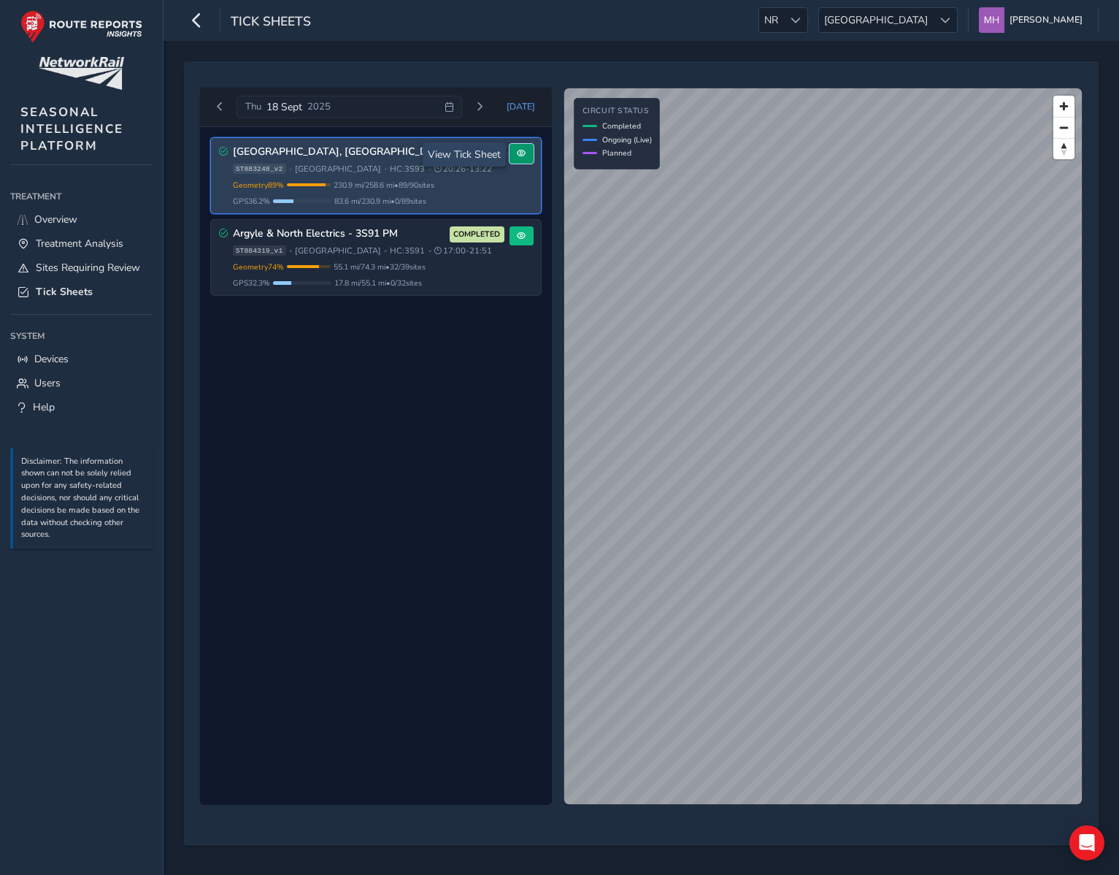
click at [520, 156] on span at bounding box center [521, 153] width 9 height 9
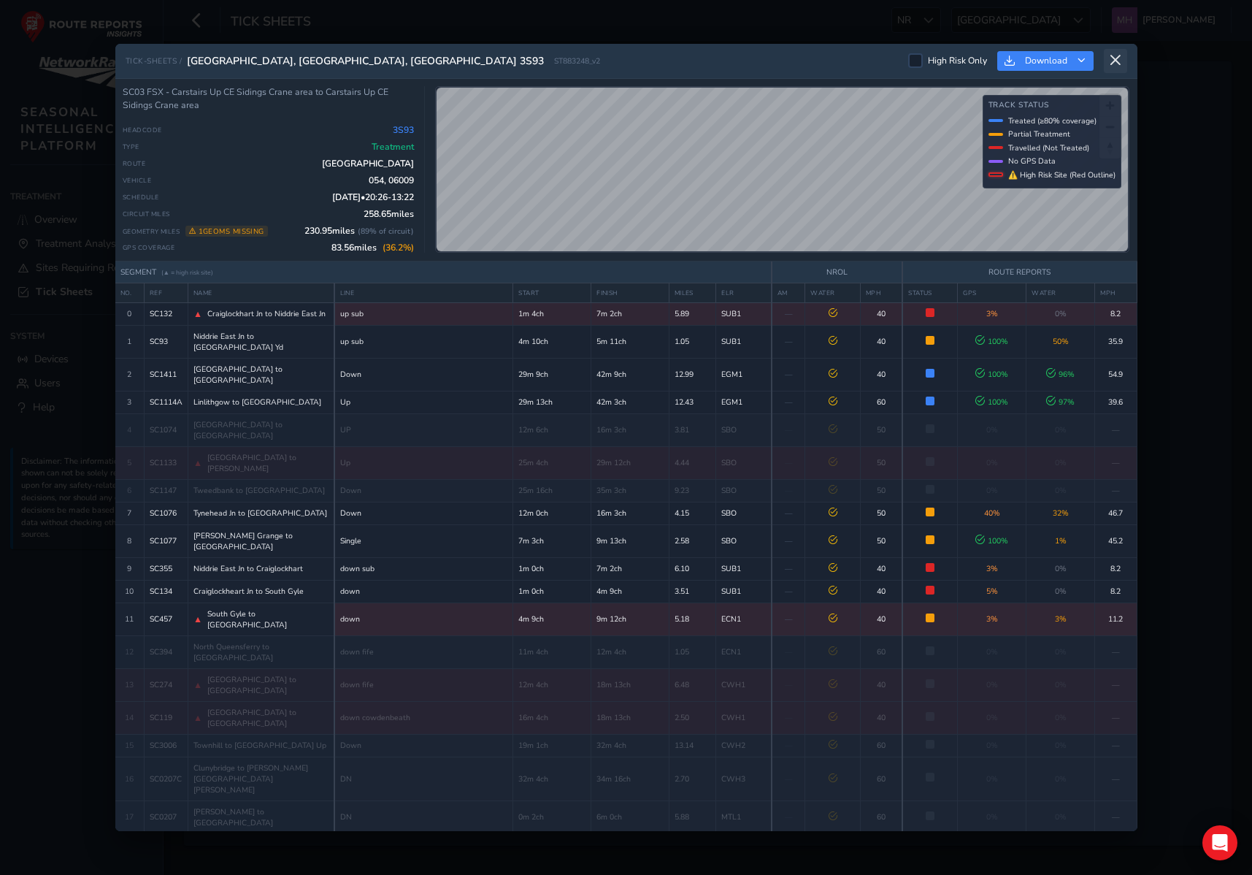
click at [1114, 61] on icon at bounding box center [1115, 60] width 13 height 13
